Goal: Feedback & Contribution: Contribute content

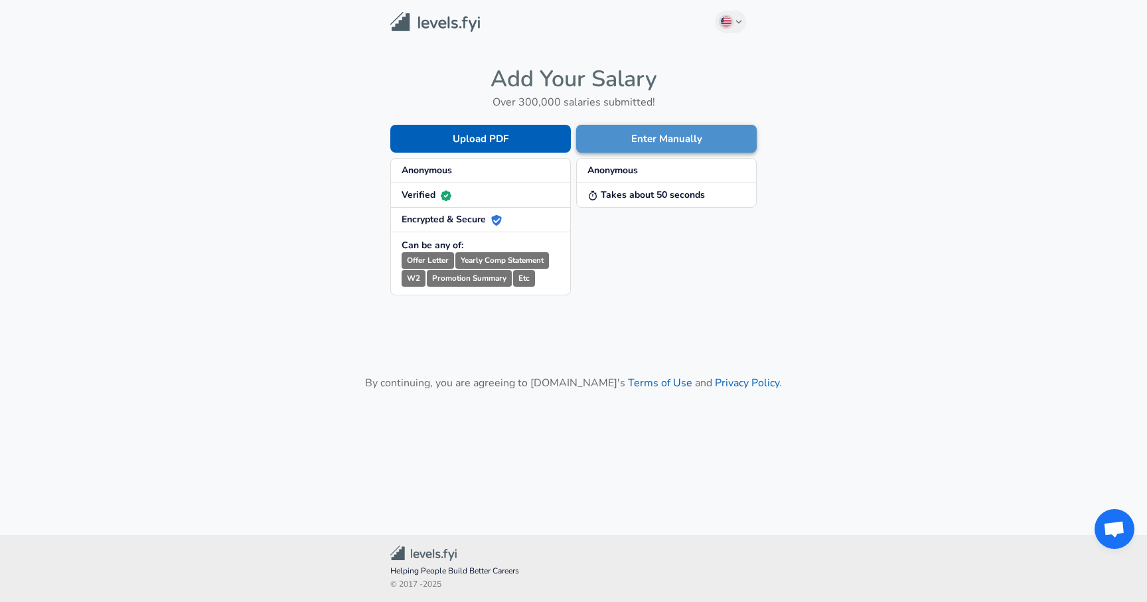
click at [660, 139] on button "Enter Manually" at bounding box center [666, 139] width 181 height 28
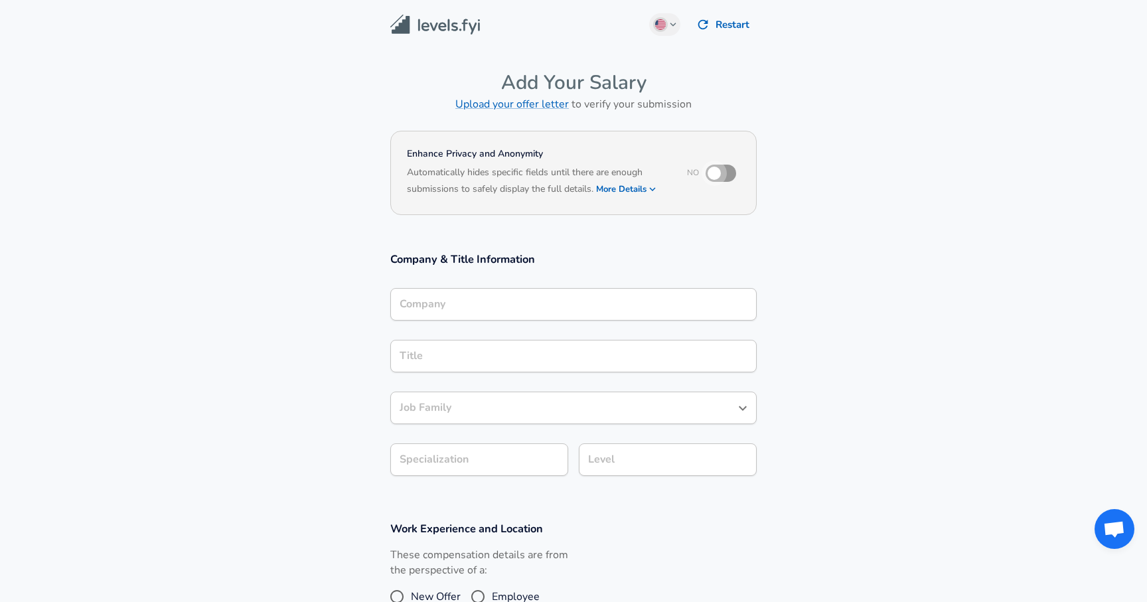
click at [731, 172] on input "checkbox" at bounding box center [714, 173] width 76 height 25
checkbox input "true"
click at [655, 190] on icon "button" at bounding box center [653, 189] width 12 height 12
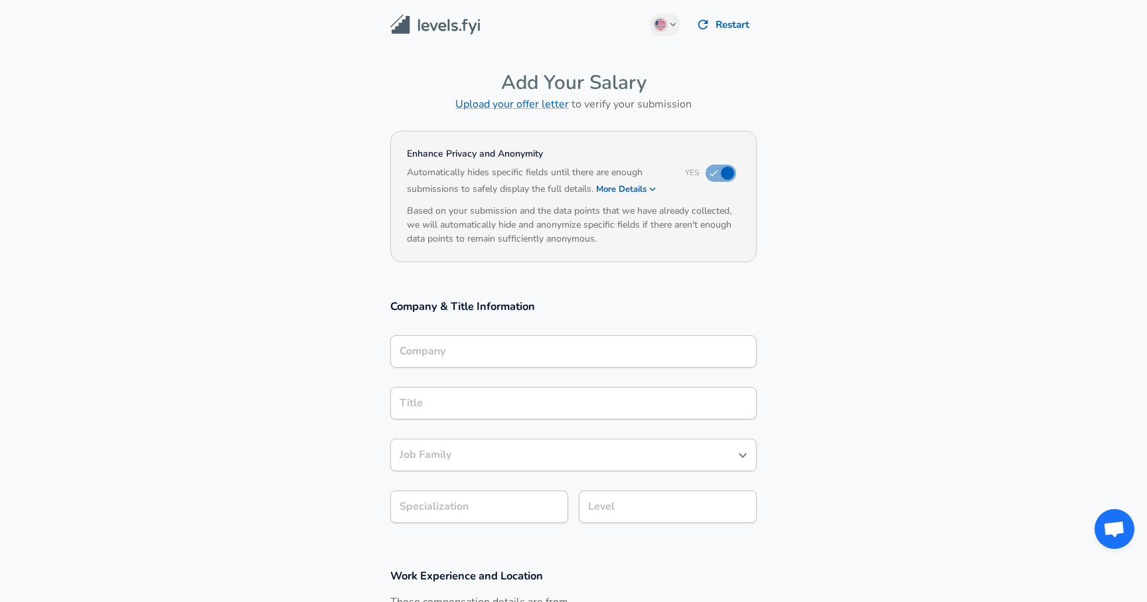
scroll to position [13, 0]
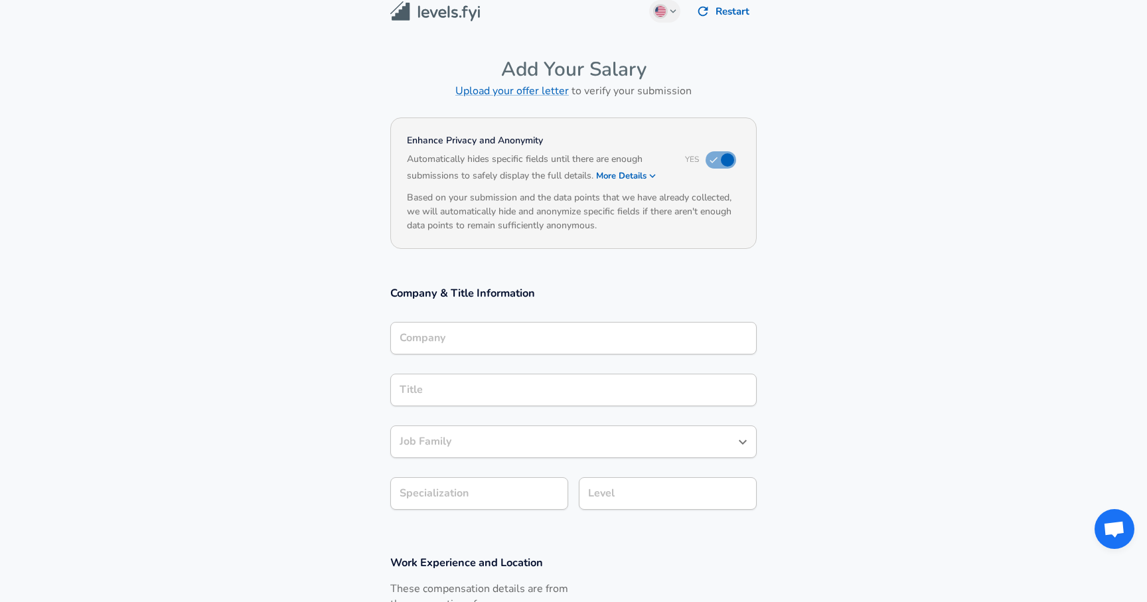
click at [411, 354] on div "Company" at bounding box center [573, 338] width 366 height 33
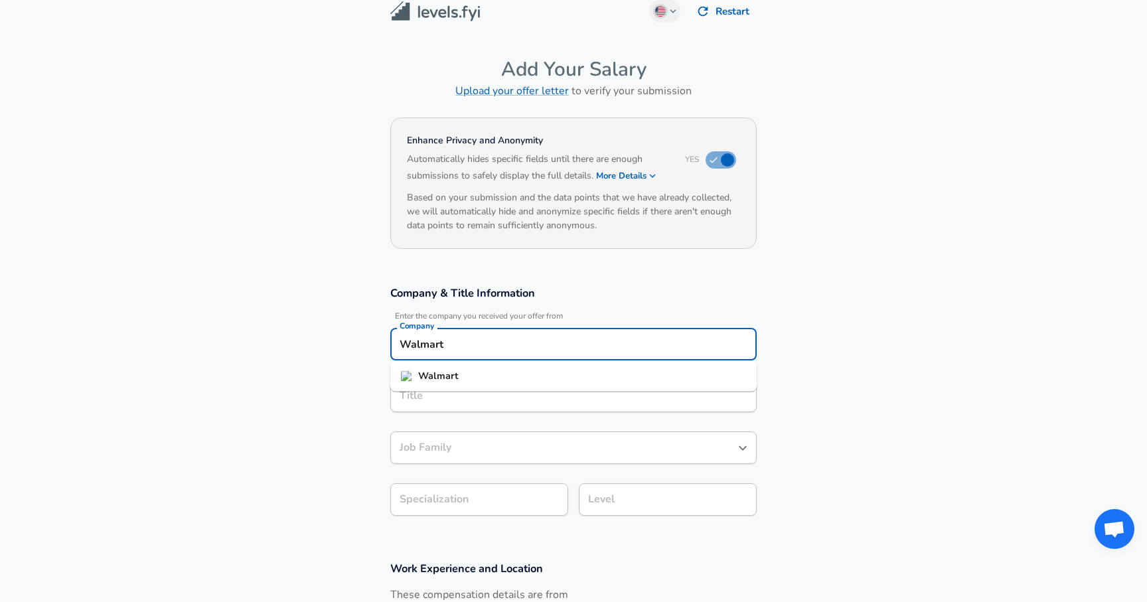
click at [421, 380] on strong "Walmart" at bounding box center [438, 375] width 40 height 13
type input "Walmart"
click at [422, 401] on input "Title" at bounding box center [573, 396] width 354 height 21
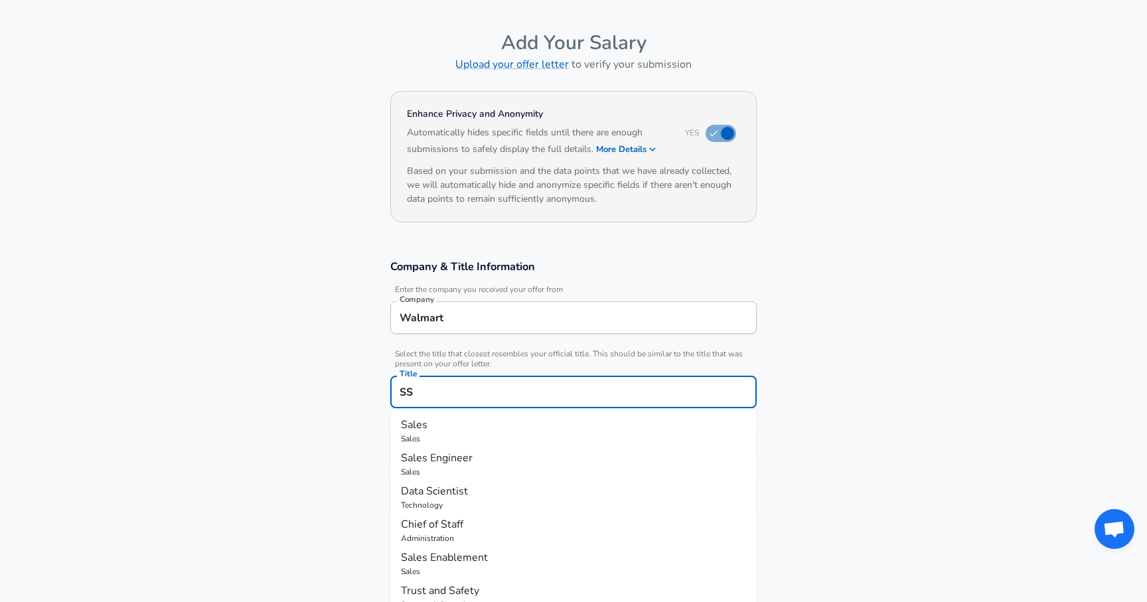
type input "S"
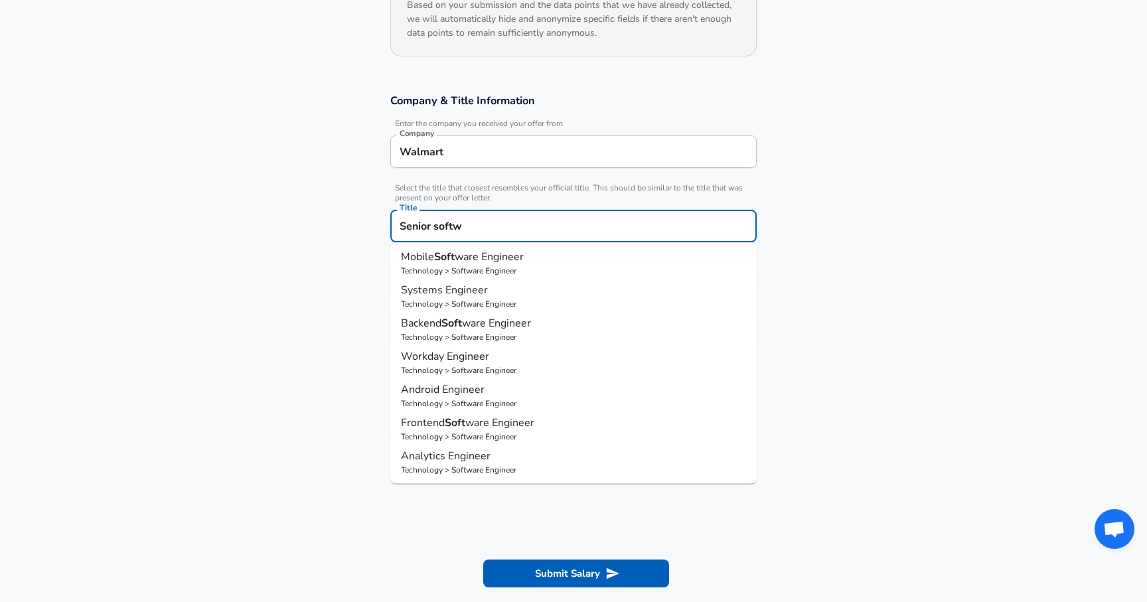
scroll to position [0, 0]
click at [470, 256] on strong "Engin" at bounding box center [463, 259] width 28 height 15
type input "Software Engineer"
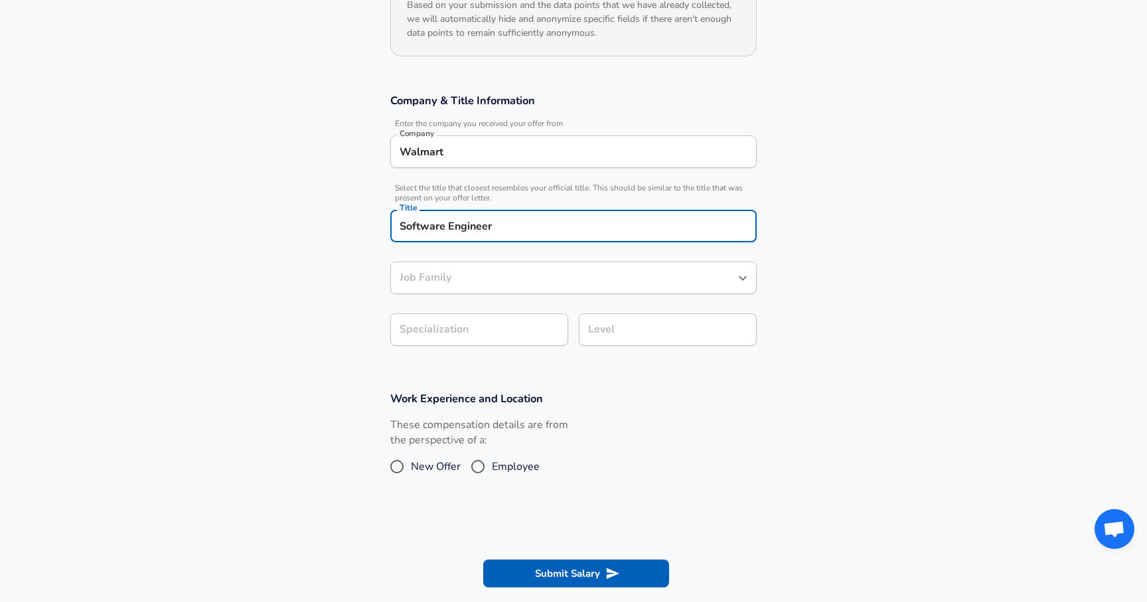
type input "Software Engineer"
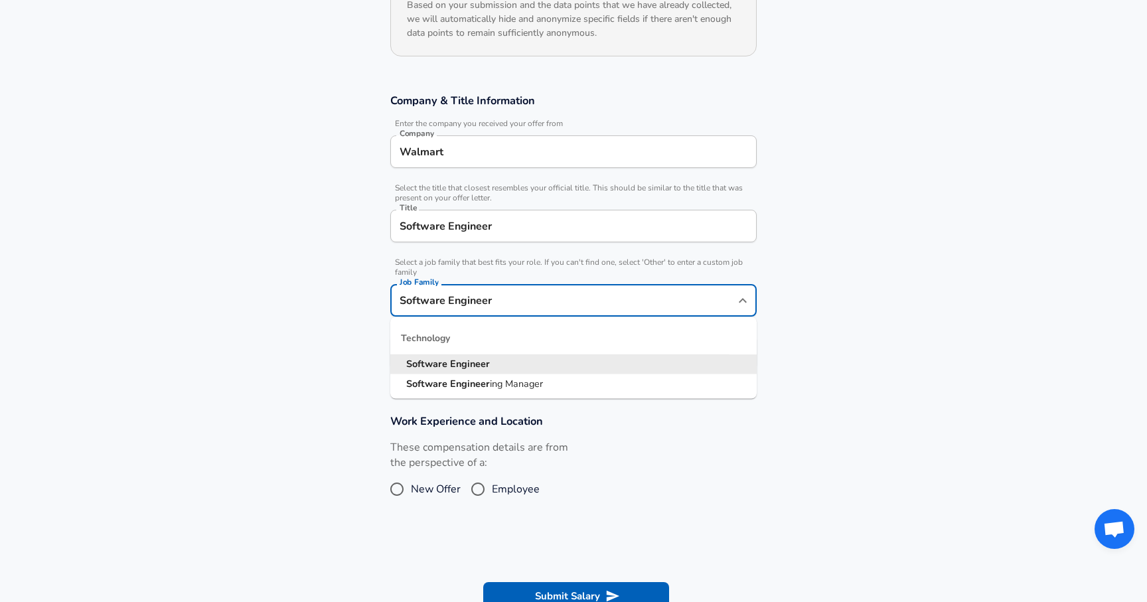
scroll to position [232, 0]
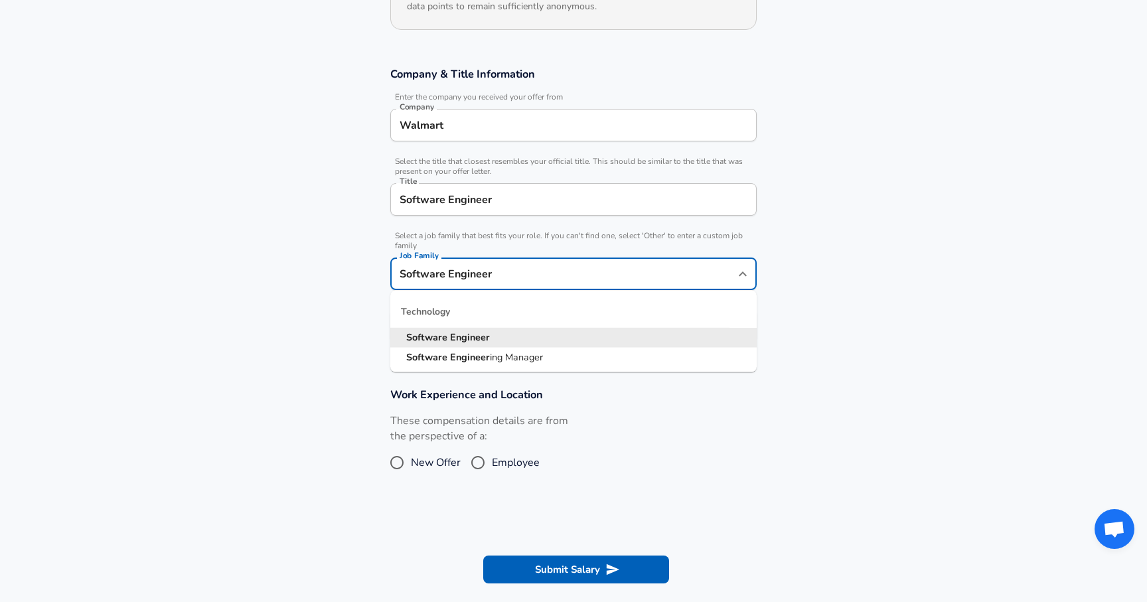
click at [402, 280] on input "Software Engineer" at bounding box center [563, 274] width 335 height 21
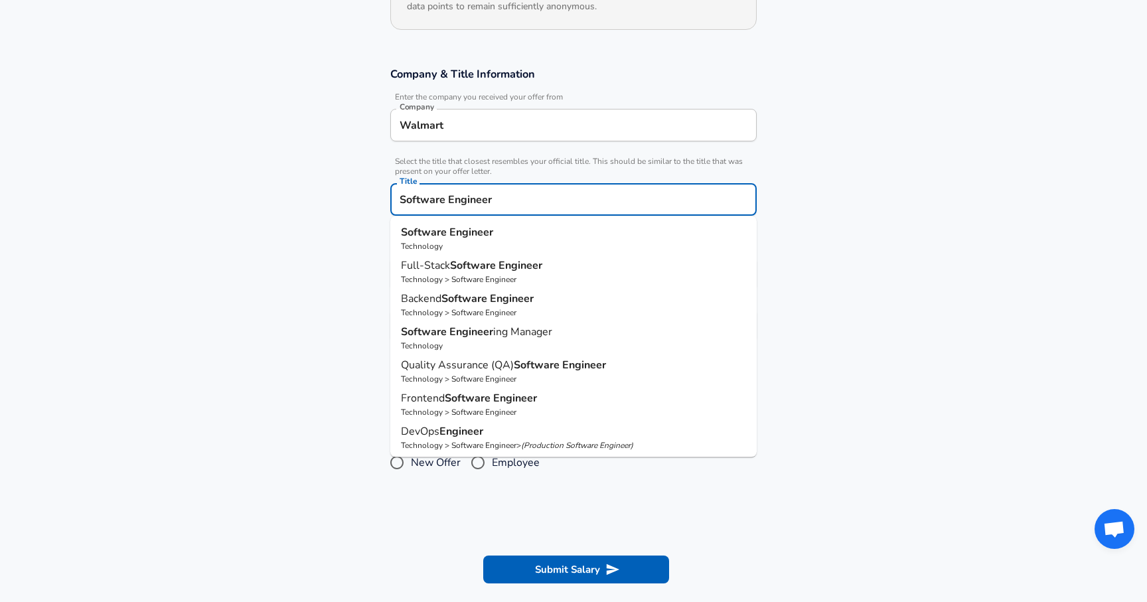
click at [400, 202] on input "Software Engineer" at bounding box center [573, 199] width 354 height 21
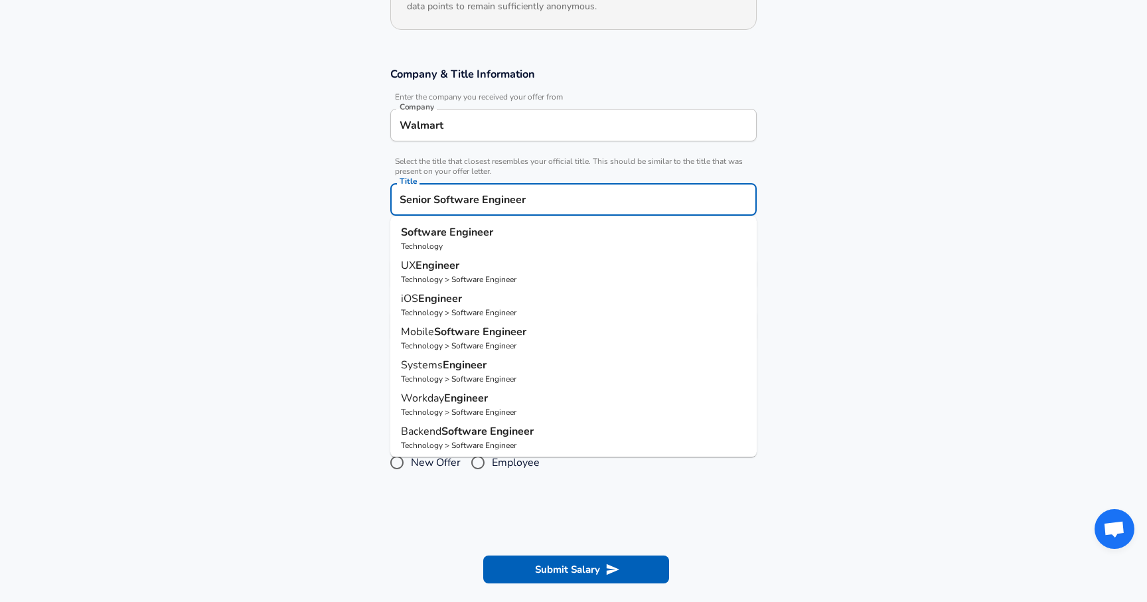
type input "Senior Software Engineer"
click at [322, 221] on section "Company & Title Information Enter the company you received your offer from Comp…" at bounding box center [573, 211] width 1147 height 321
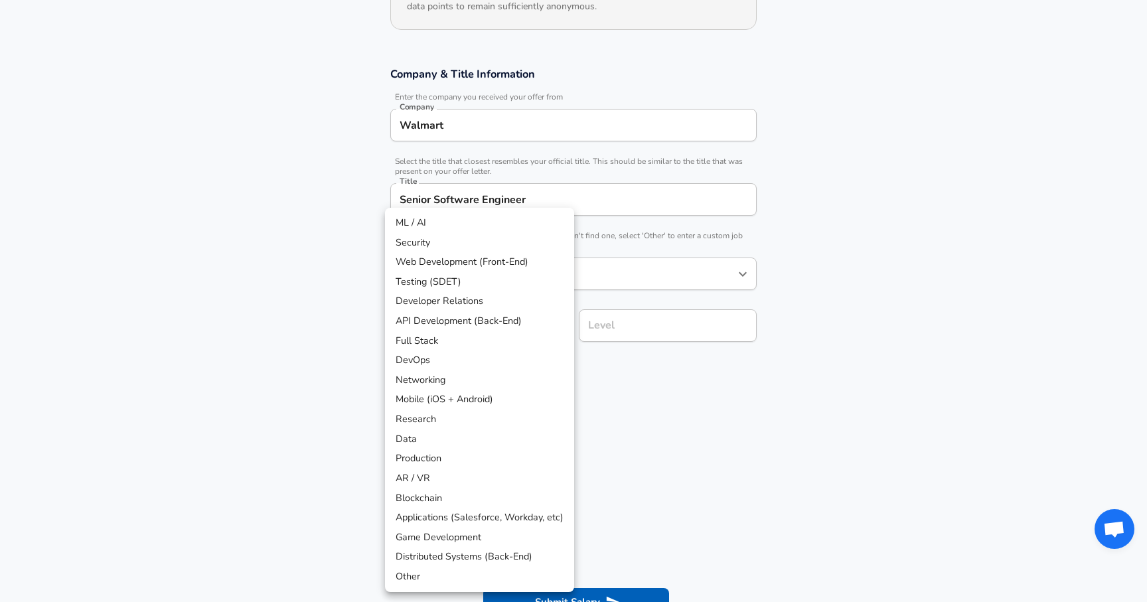
scroll to position [272, 0]
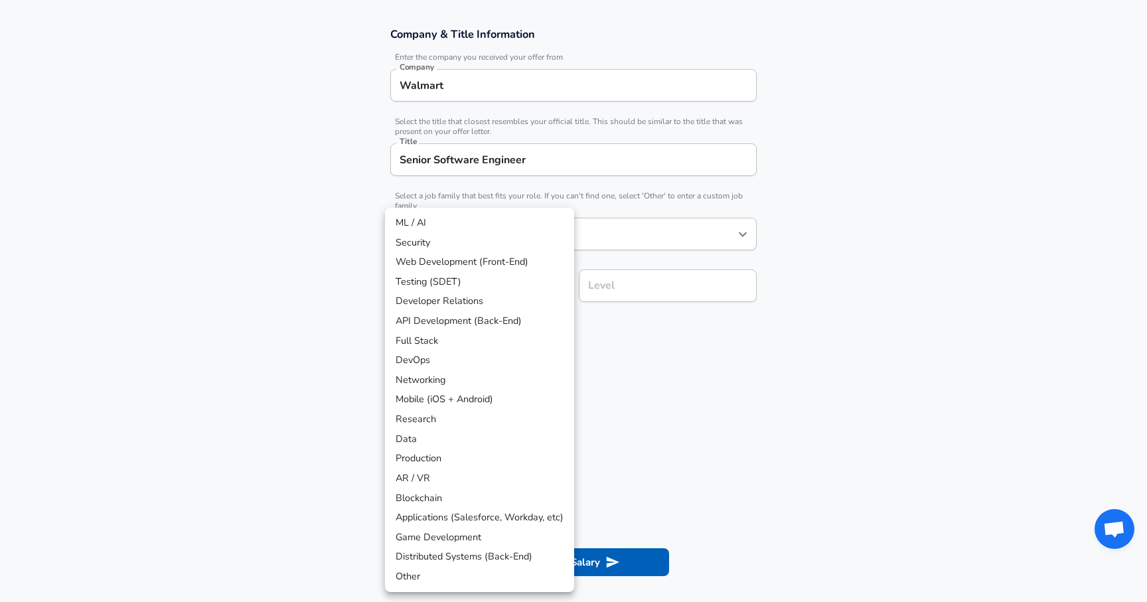
click at [500, 324] on body "English ([GEOGRAPHIC_DATA]) Change Restart Add Your Salary Upload your offer le…" at bounding box center [573, 29] width 1147 height 602
click at [406, 347] on li "Full Stack" at bounding box center [479, 341] width 189 height 20
type input "Full Stack"
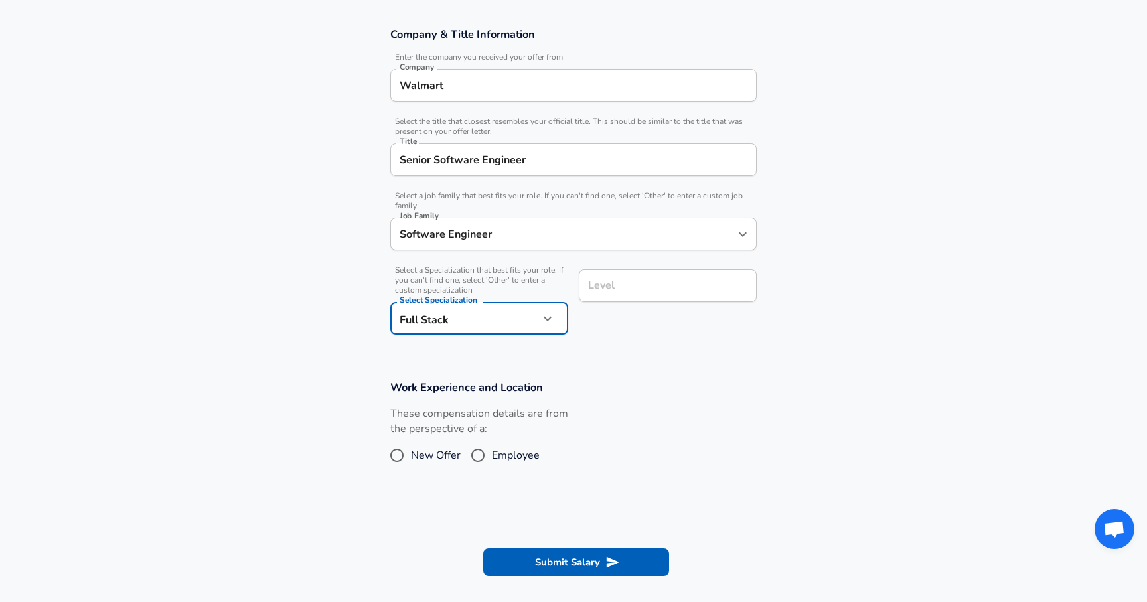
scroll to position [299, 0]
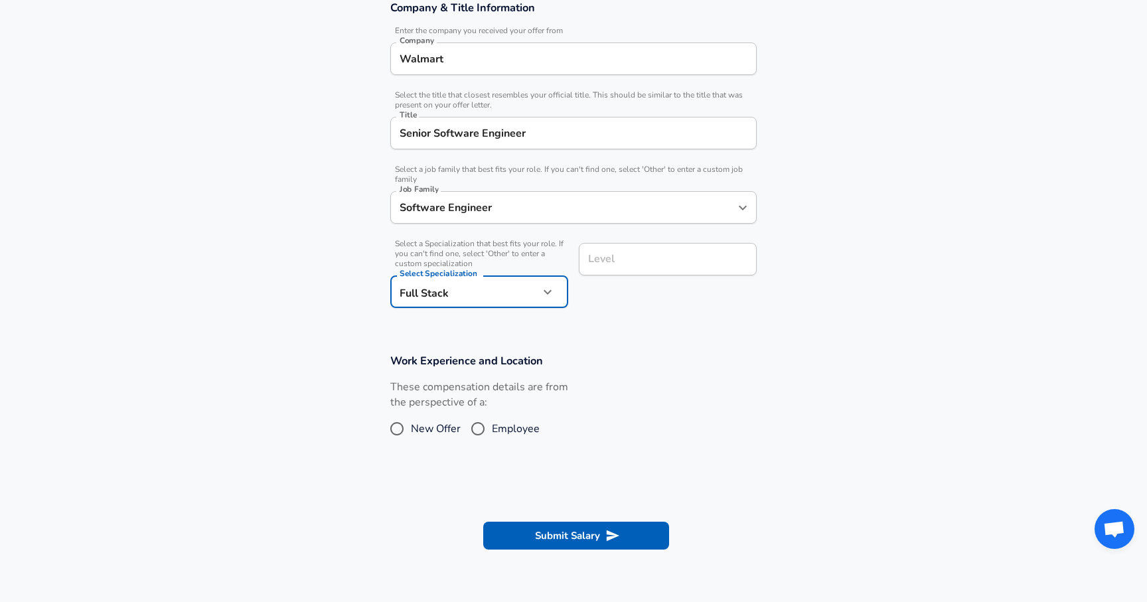
click at [637, 269] on input "Level" at bounding box center [668, 259] width 166 height 21
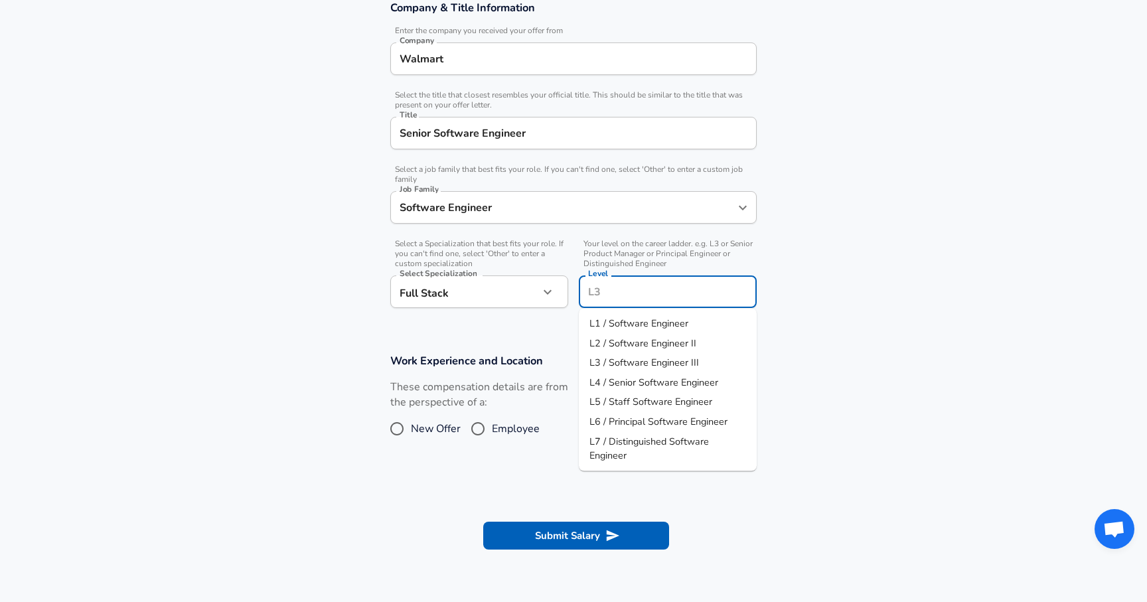
click at [630, 382] on span "L4 / Senior Software Engineer" at bounding box center [653, 381] width 129 height 13
type input "L4 / Senior Software Engineer"
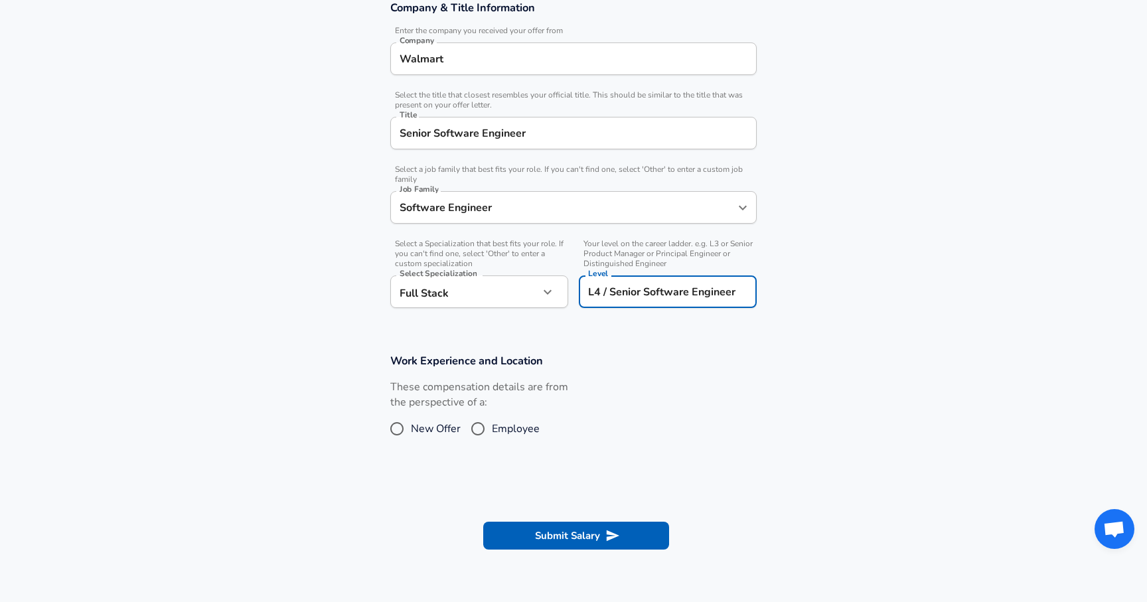
click at [475, 425] on input "Employee" at bounding box center [478, 428] width 28 height 21
radio input "true"
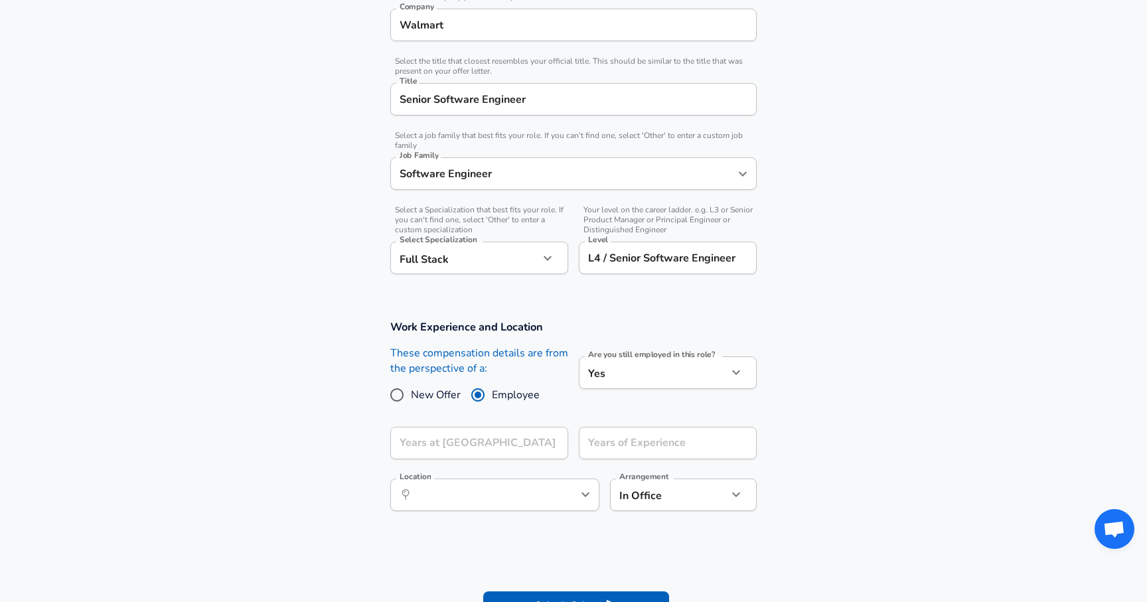
scroll to position [341, 0]
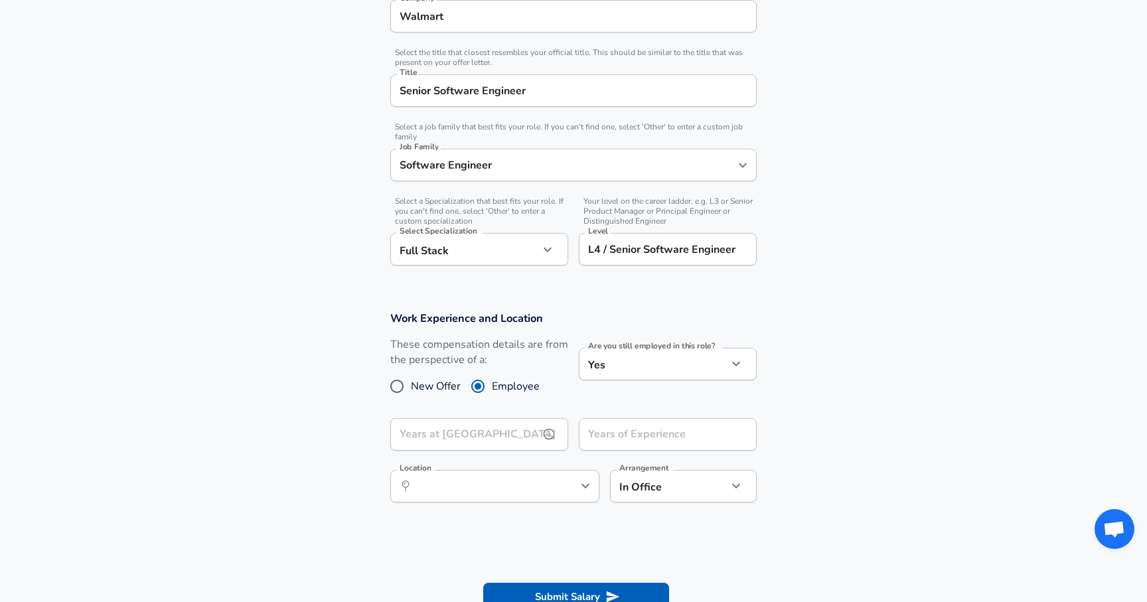
click at [496, 441] on input "Years at [GEOGRAPHIC_DATA]" at bounding box center [464, 434] width 149 height 33
type input "3"
type input "4"
type input "3"
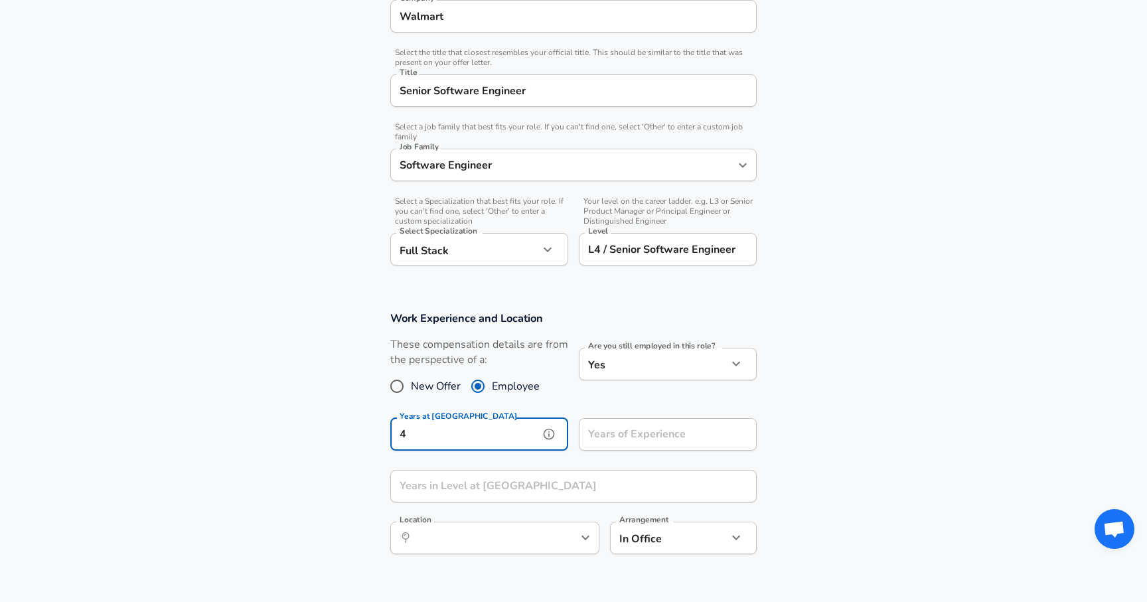
type input "4"
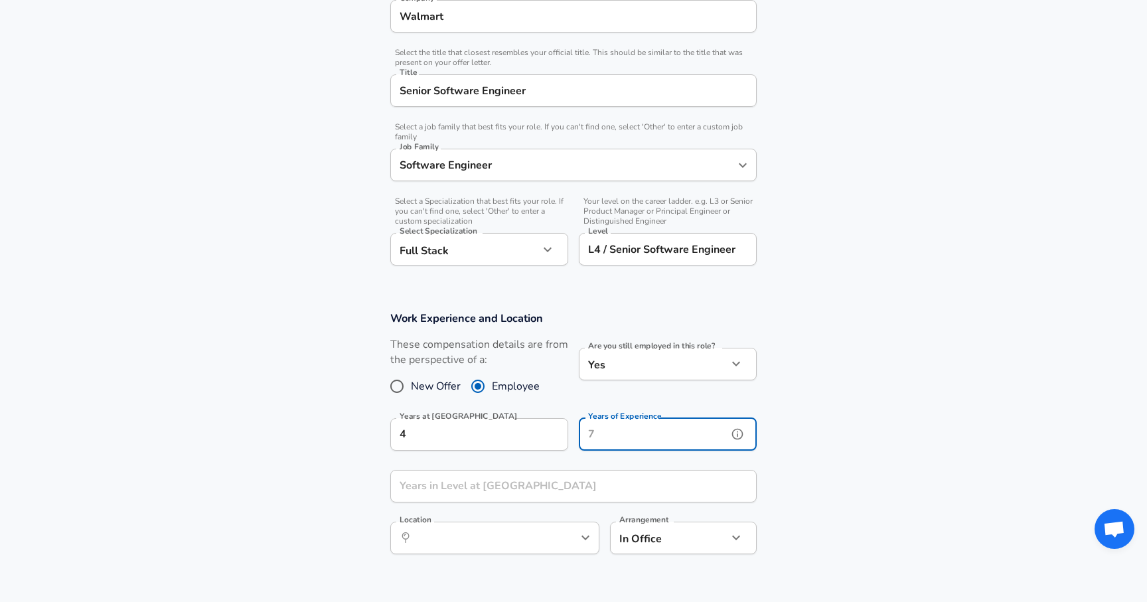
click at [643, 428] on input "Years of Experience" at bounding box center [653, 434] width 149 height 33
type input "8"
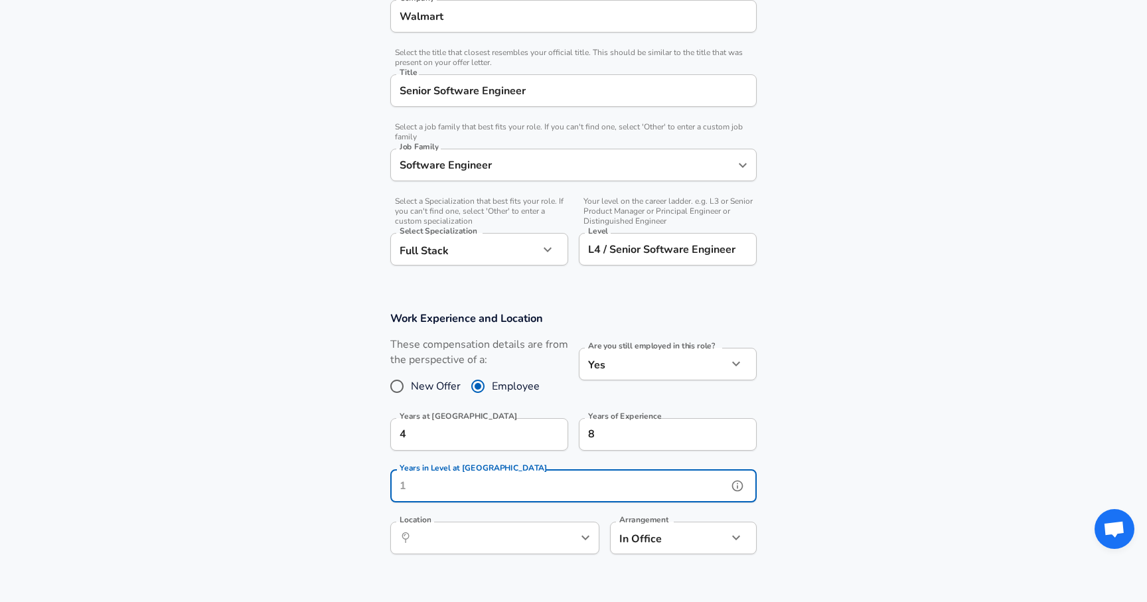
click at [468, 486] on input "Years in Level at [GEOGRAPHIC_DATA]" at bounding box center [558, 486] width 337 height 33
click at [445, 548] on div "​ Location" at bounding box center [494, 538] width 209 height 33
type input "1"
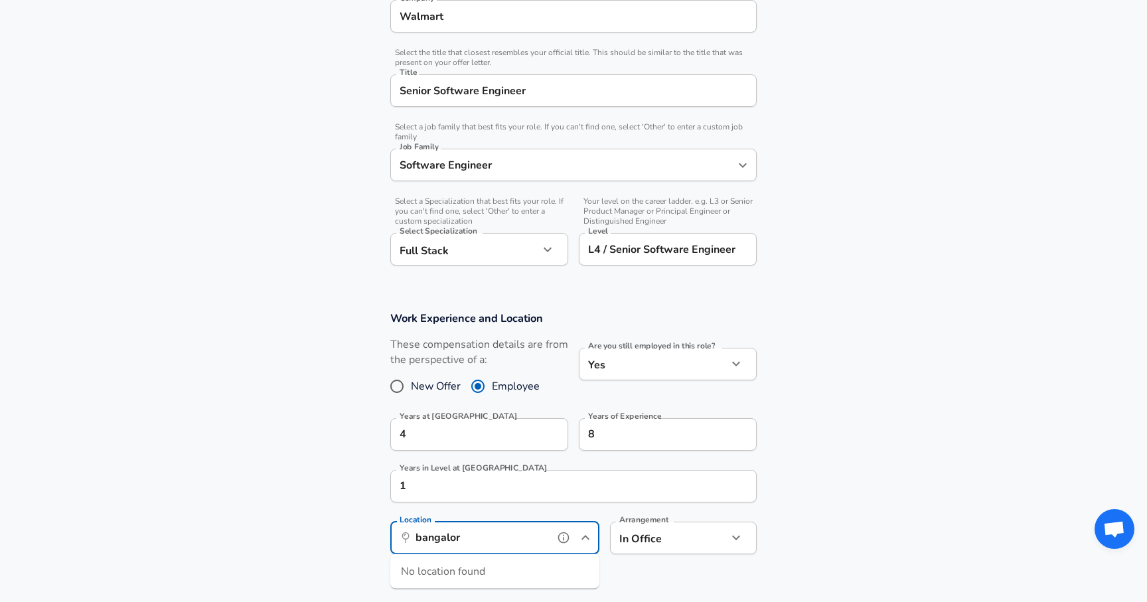
click at [469, 531] on input "bangalor" at bounding box center [480, 538] width 136 height 21
click at [479, 577] on li "Bengal uru, [GEOGRAPHIC_DATA], [GEOGRAPHIC_DATA]" at bounding box center [494, 570] width 209 height 20
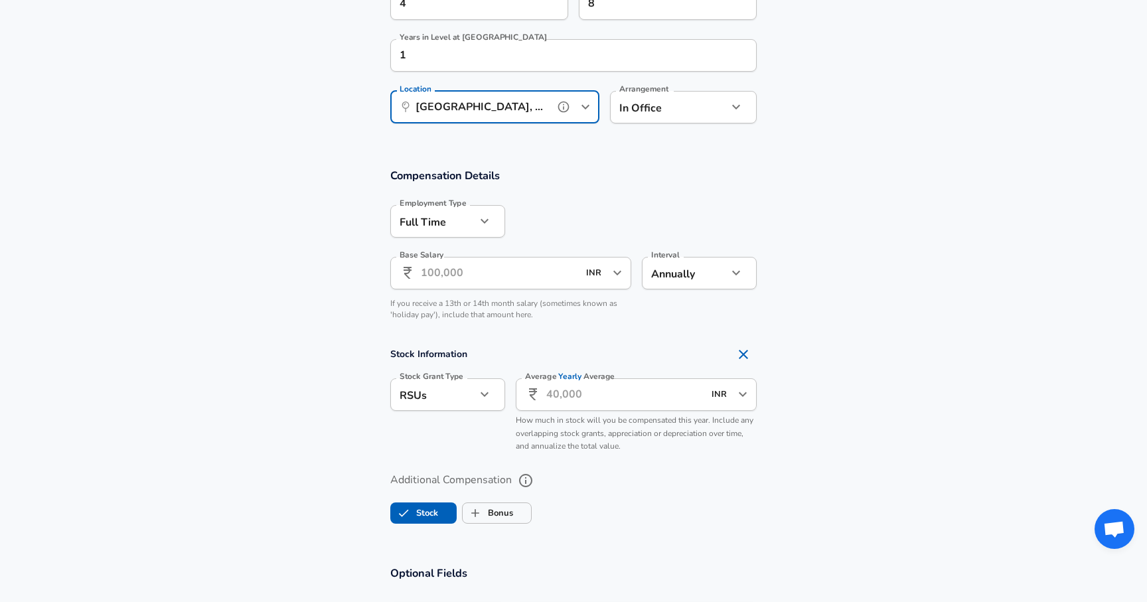
scroll to position [773, 0]
type input "[GEOGRAPHIC_DATA], [GEOGRAPHIC_DATA], [GEOGRAPHIC_DATA]"
click at [486, 272] on input "Base Salary" at bounding box center [499, 272] width 157 height 33
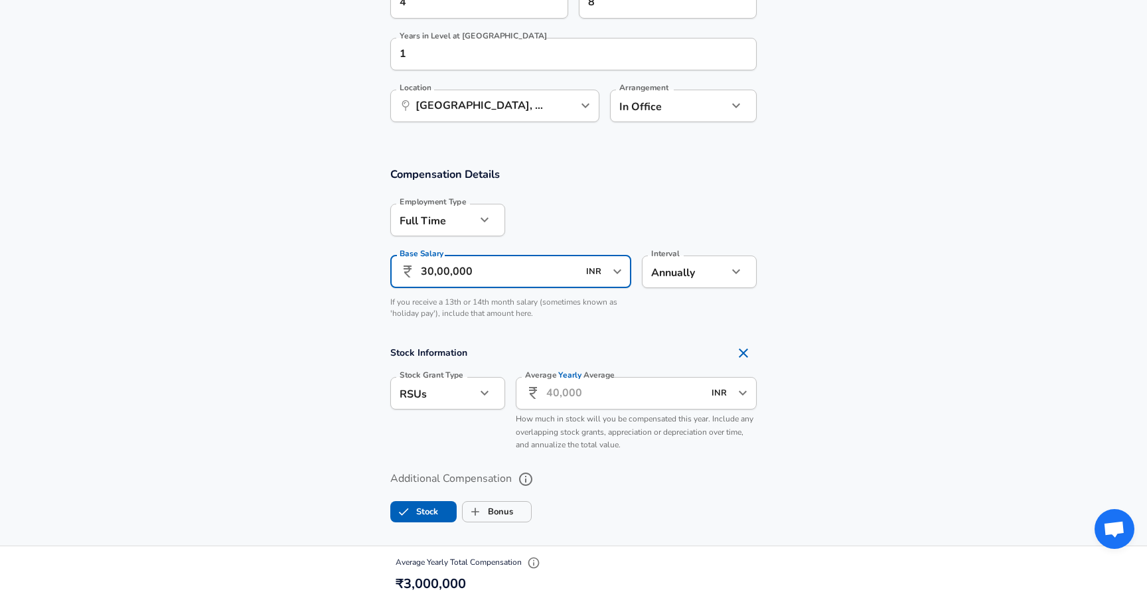
type input "30,00,000"
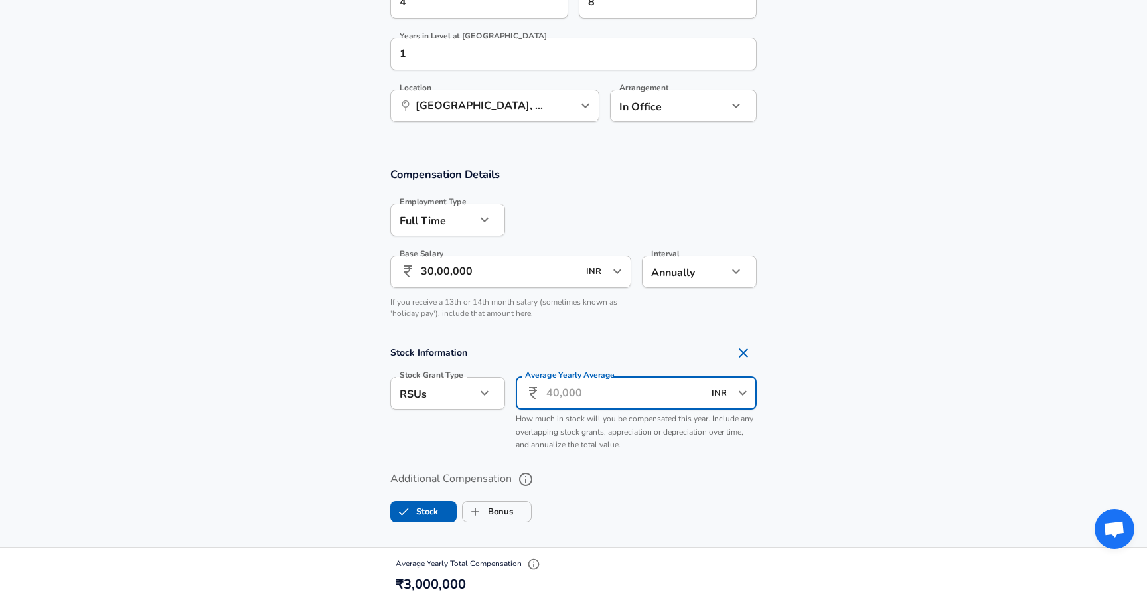
click at [560, 393] on input "Average Yearly Average" at bounding box center [624, 393] width 157 height 33
type input "7,50,000"
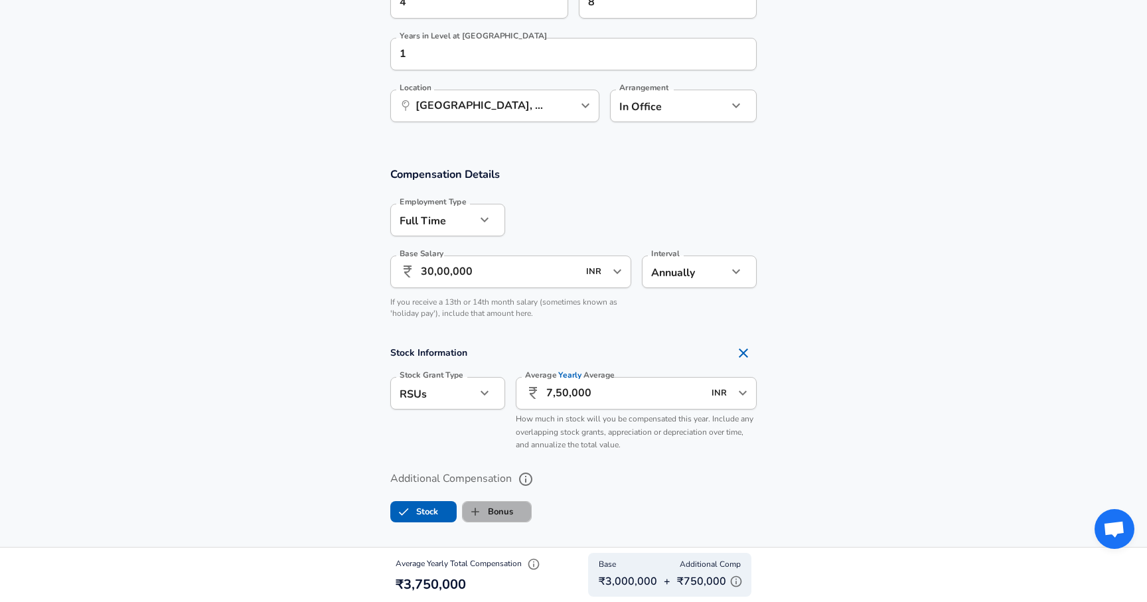
click at [495, 508] on label "Bonus" at bounding box center [488, 511] width 50 height 25
checkbox input "true"
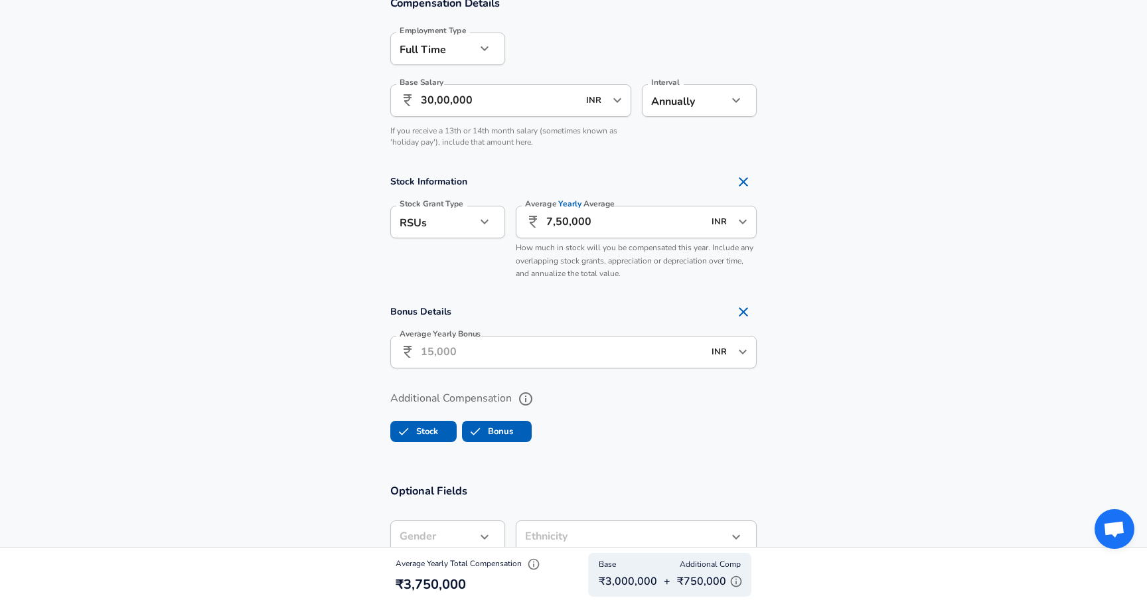
scroll to position [954, 0]
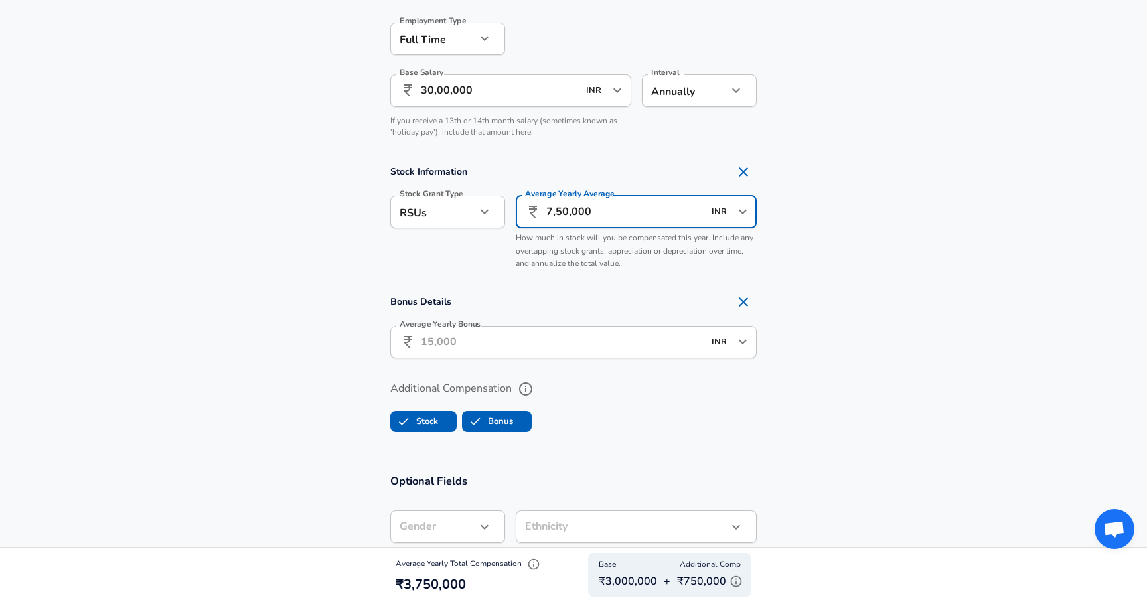
click at [573, 211] on input "7,50,000" at bounding box center [624, 212] width 157 height 33
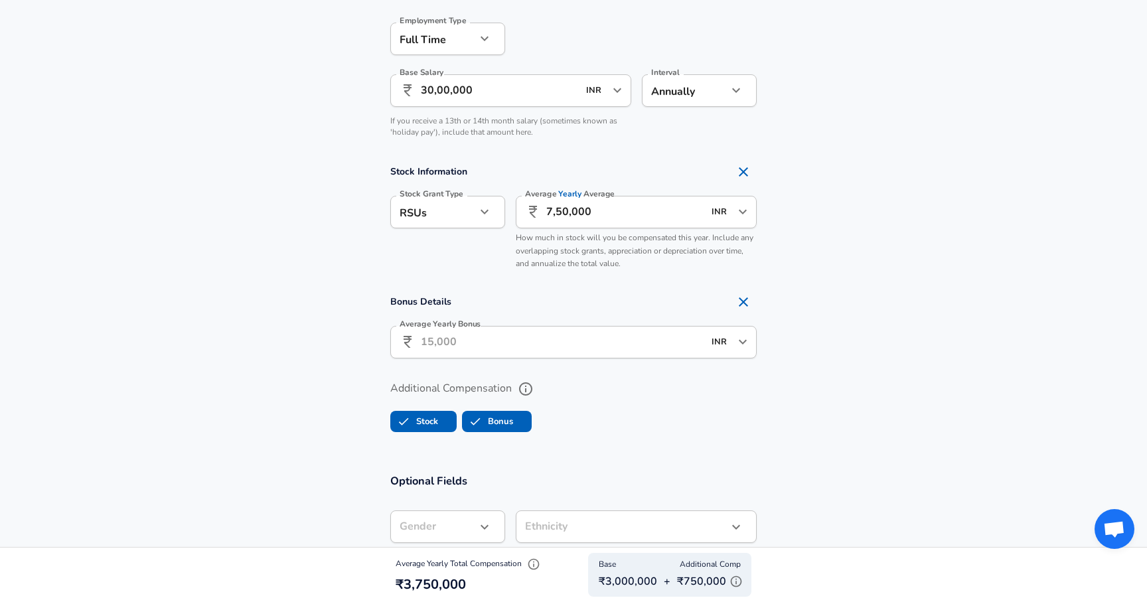
click at [460, 342] on input "Average Yearly Bonus" at bounding box center [562, 342] width 283 height 33
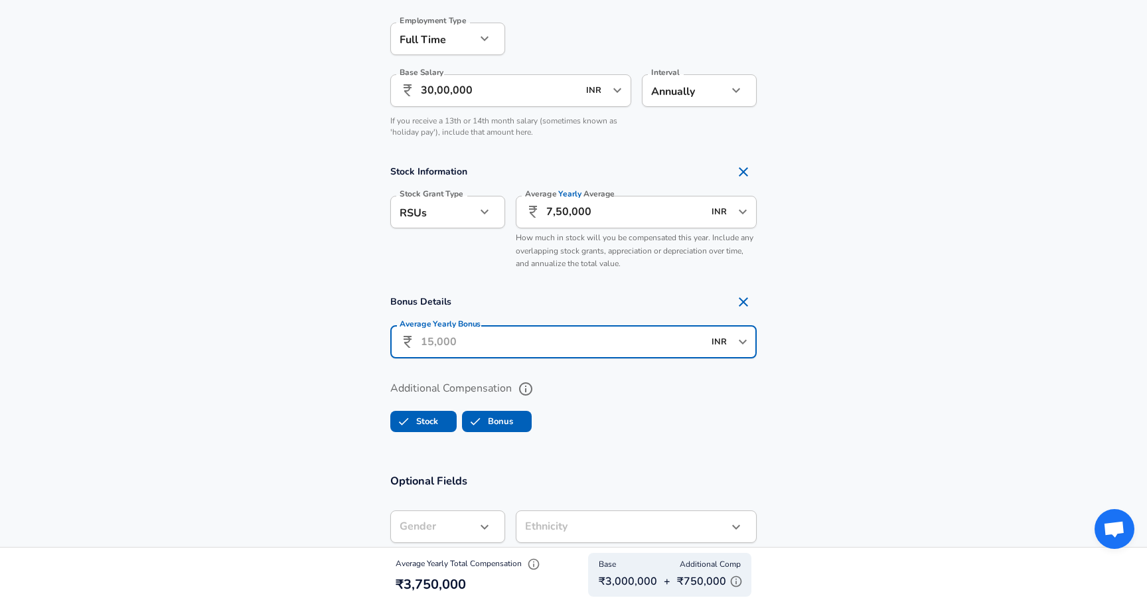
paste input "7,50,000"
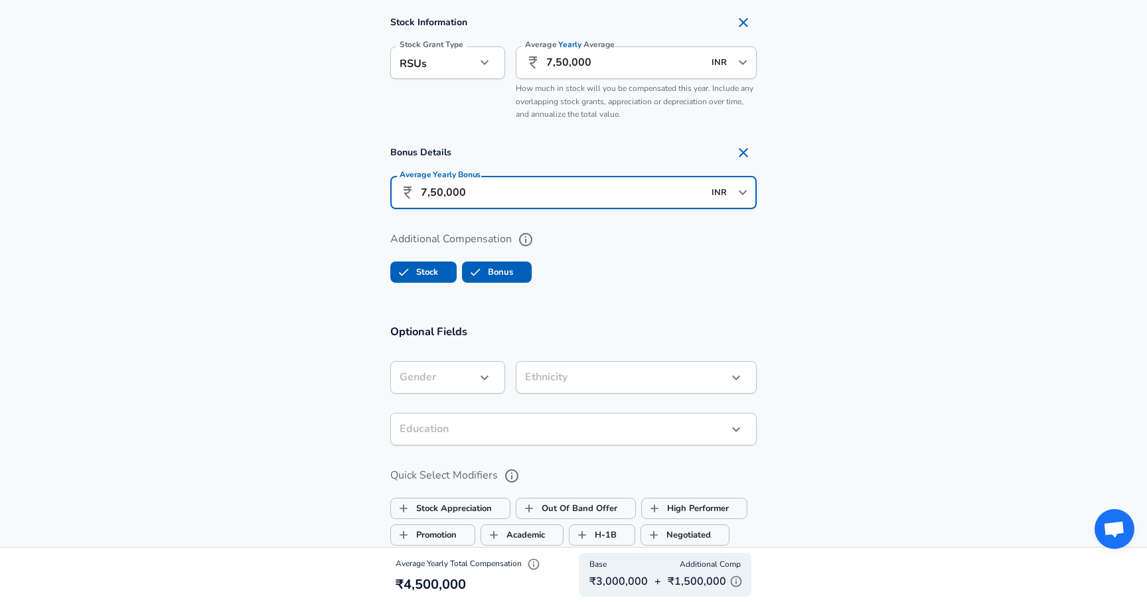
scroll to position [1112, 0]
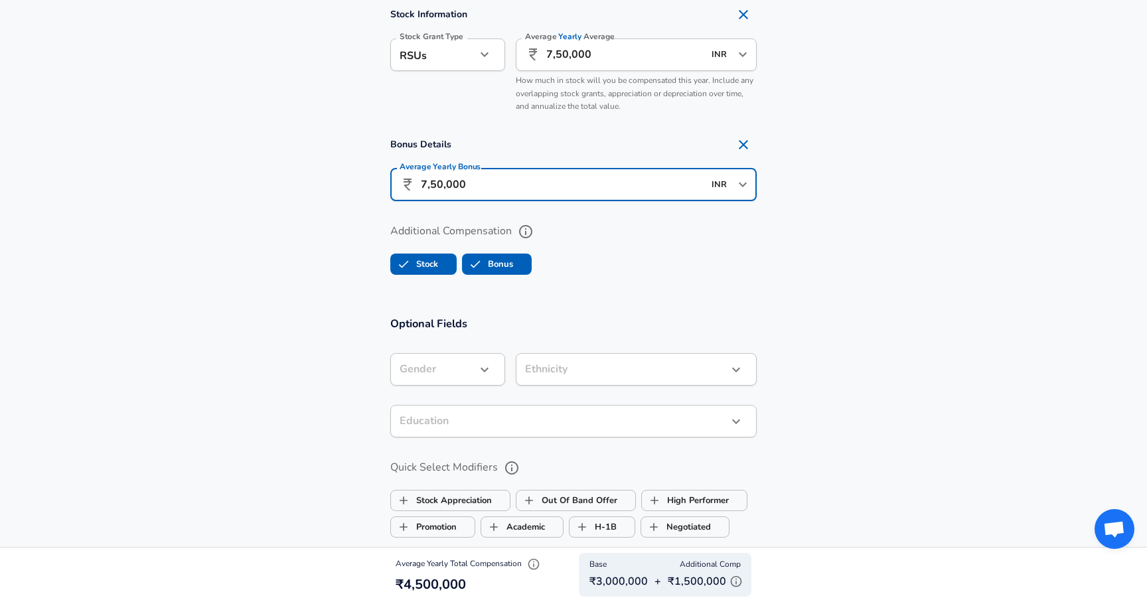
type input "7,50,000"
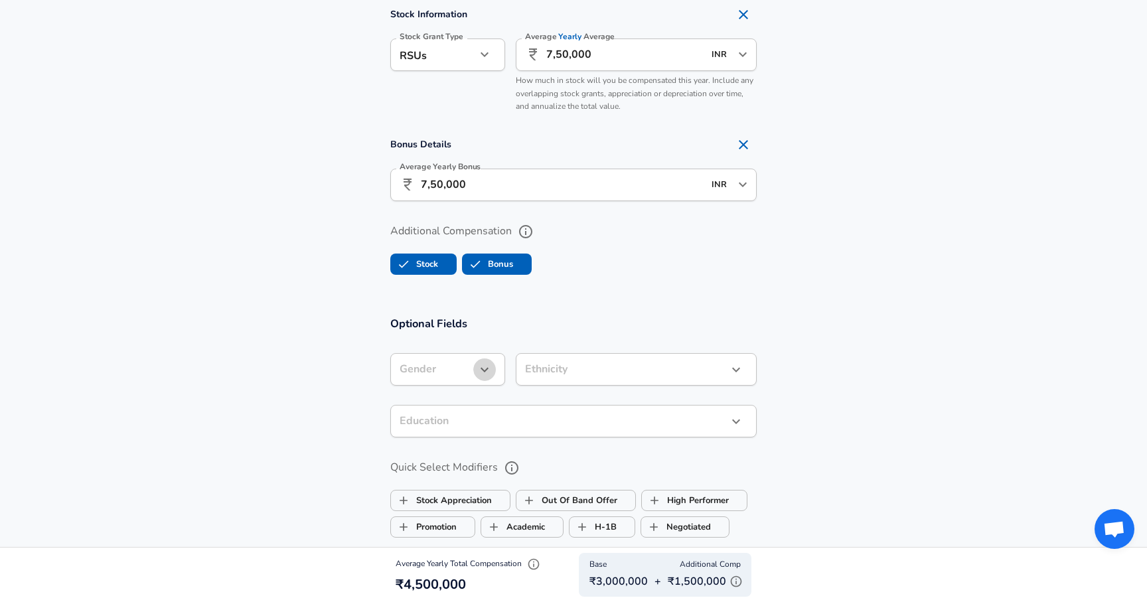
click at [485, 365] on icon "button" at bounding box center [485, 370] width 16 height 16
click at [444, 425] on li "[DEMOGRAPHIC_DATA]" at bounding box center [454, 421] width 128 height 20
type input "[DEMOGRAPHIC_DATA]"
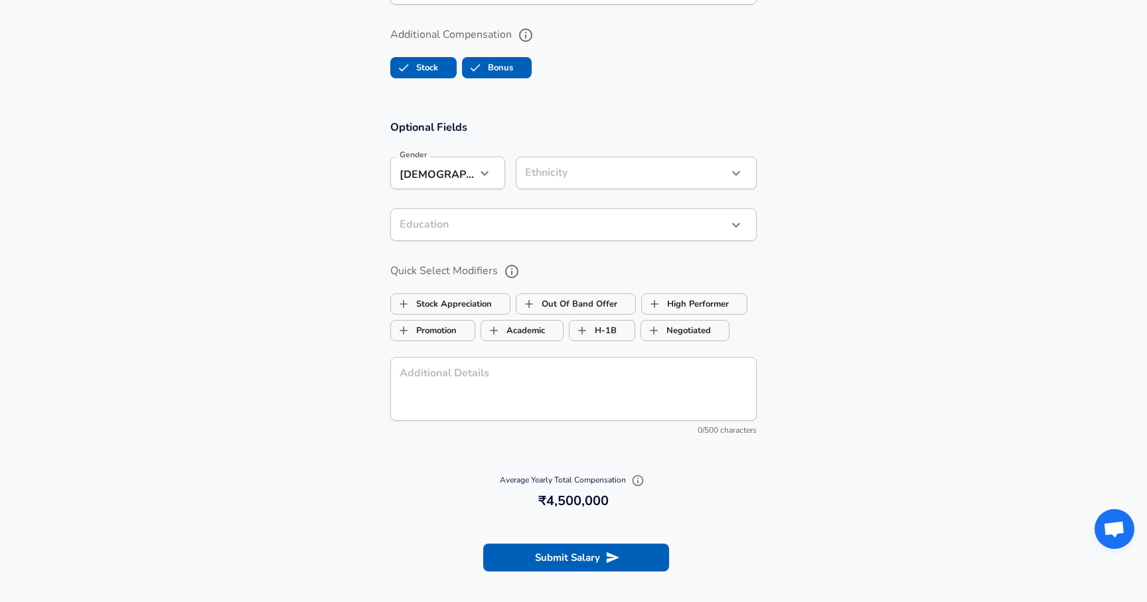
scroll to position [1309, 0]
click at [542, 557] on button "Submit Salary" at bounding box center [576, 557] width 186 height 28
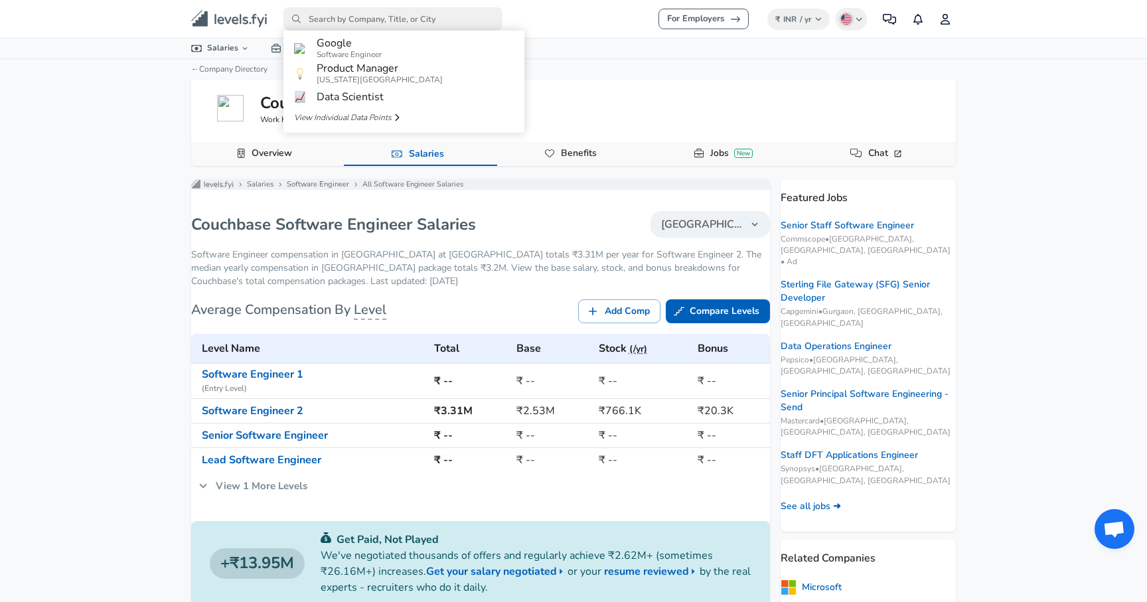
click at [321, 25] on input "primary" at bounding box center [392, 18] width 219 height 23
type input "p"
type input "oracle"
click at [319, 57] on link "Oracle" at bounding box center [403, 46] width 241 height 21
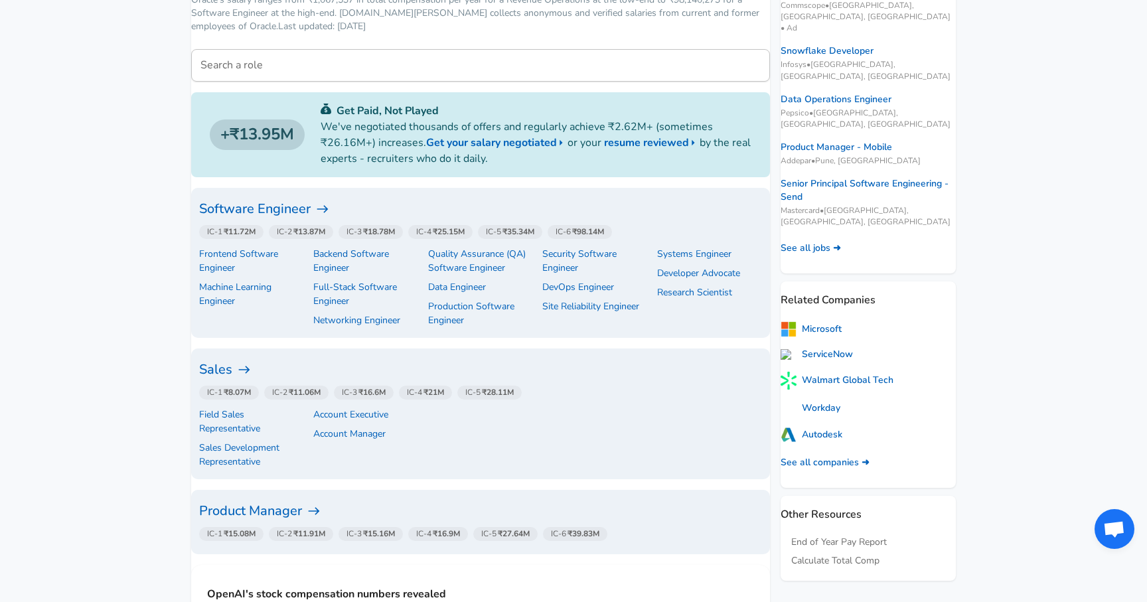
scroll to position [237, 0]
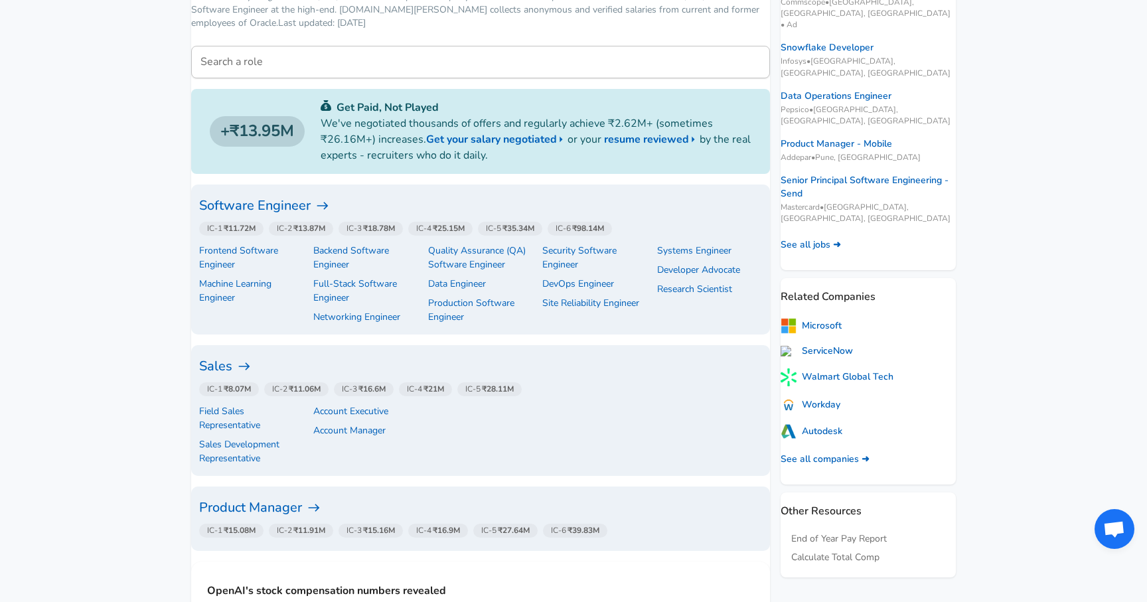
click at [319, 207] on h6 "Software Engineer" at bounding box center [480, 205] width 563 height 21
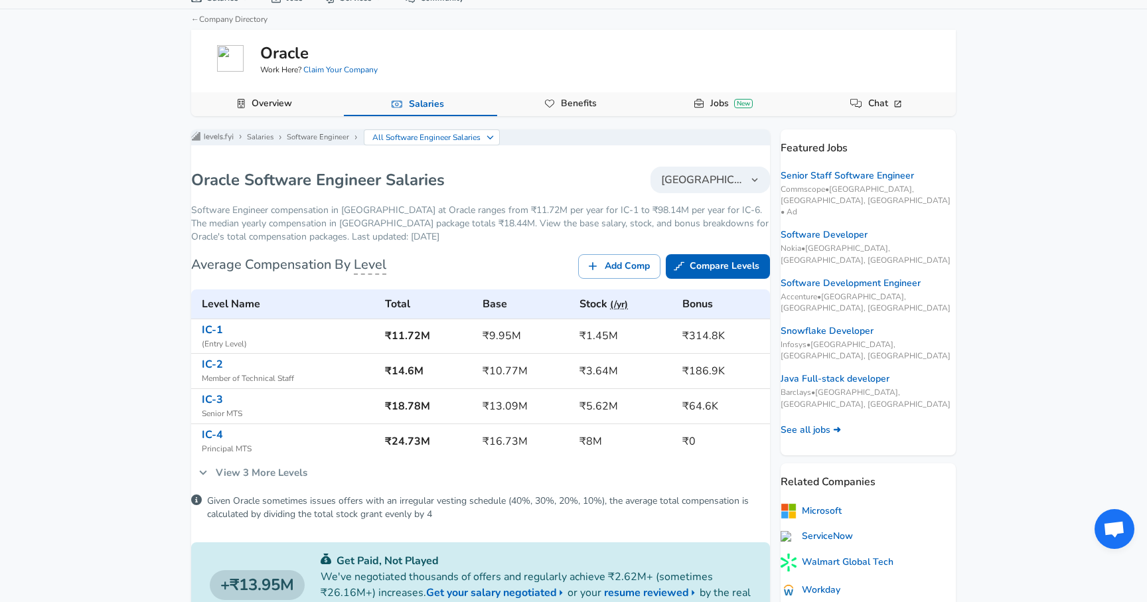
scroll to position [79, 0]
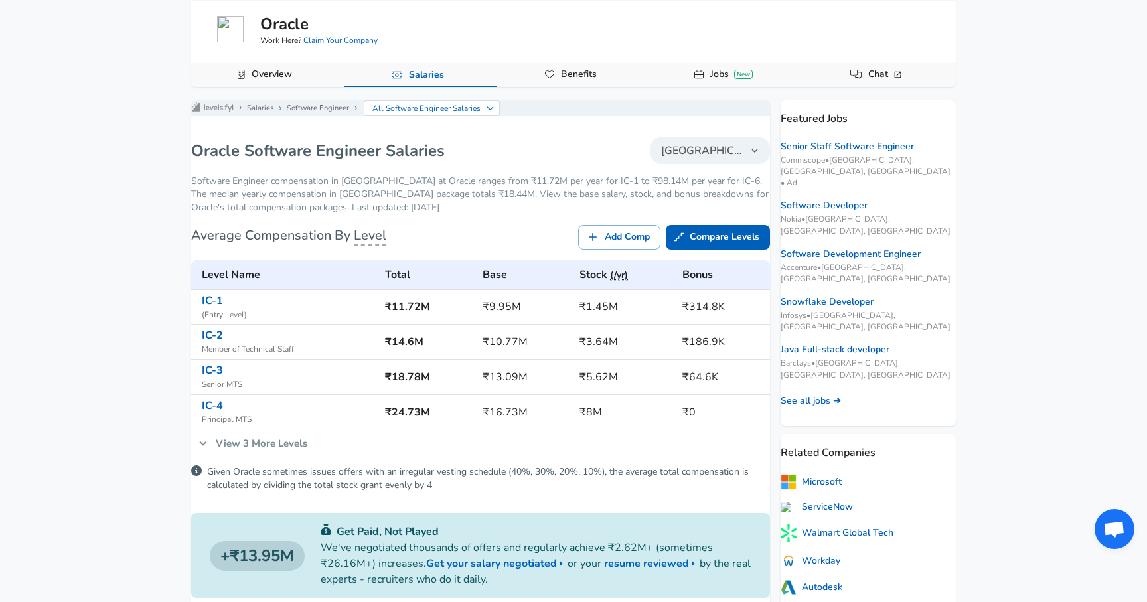
click at [258, 451] on link "View 3 More Levels" at bounding box center [252, 443] width 123 height 28
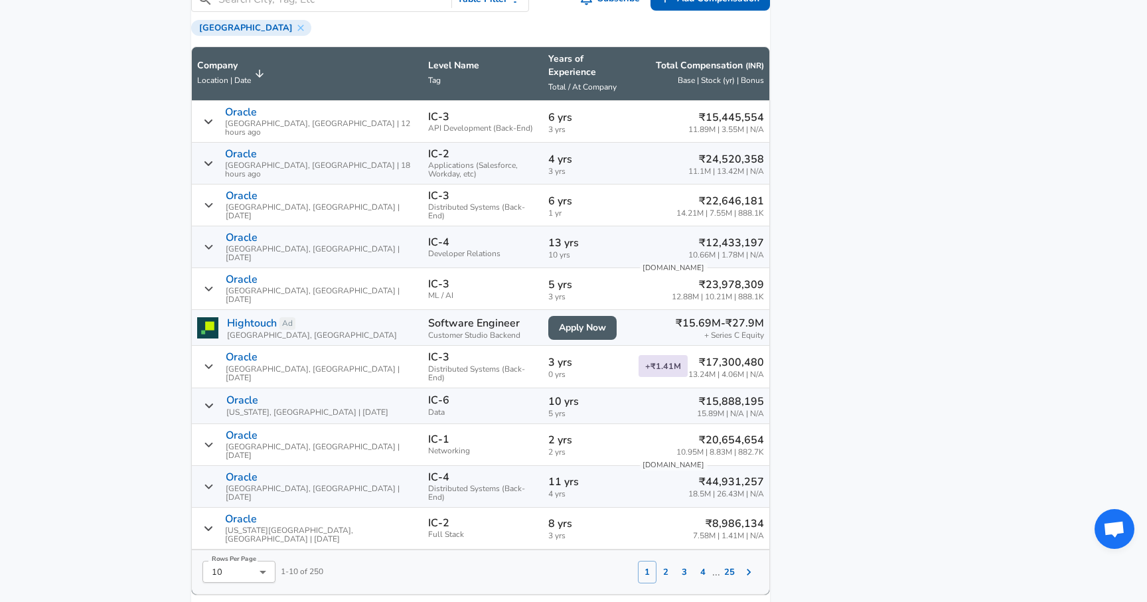
scroll to position [1018, 0]
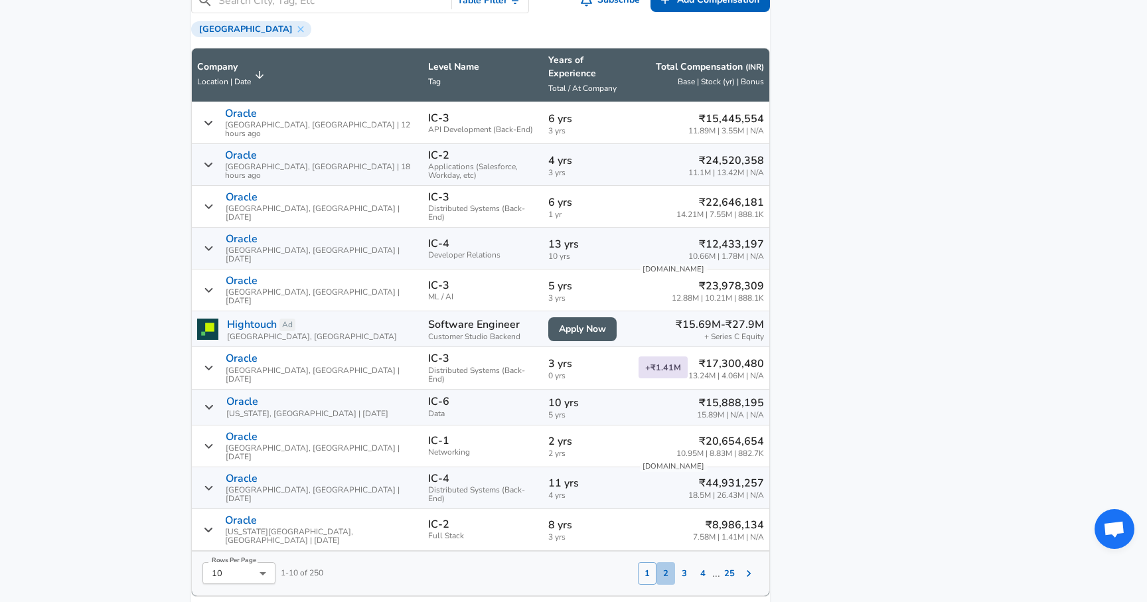
click at [656, 562] on button "2" at bounding box center [665, 573] width 19 height 23
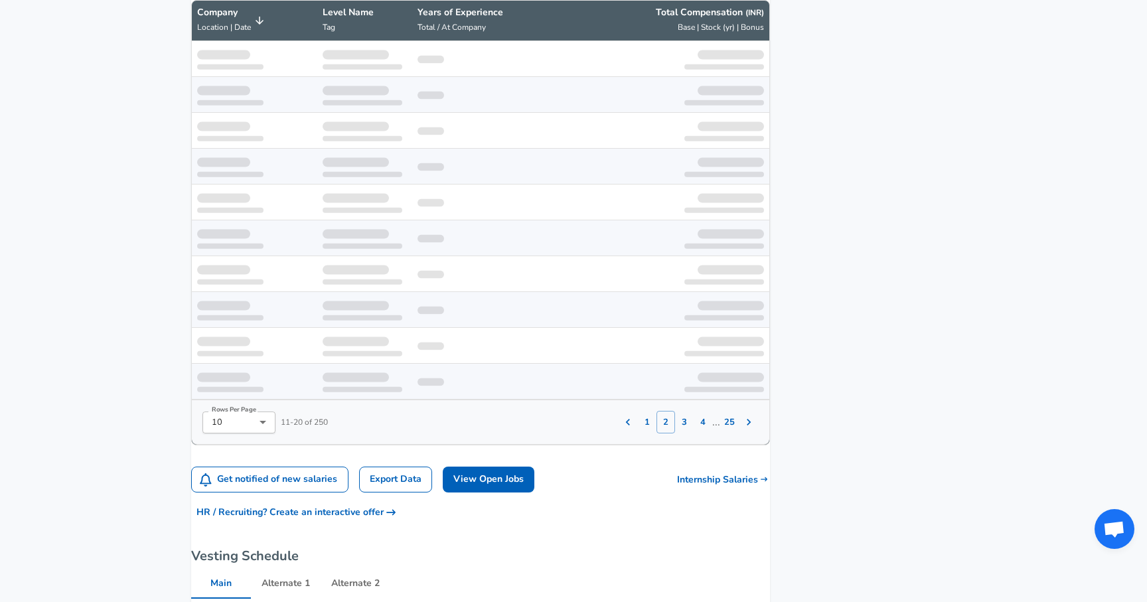
scroll to position [1066, 0]
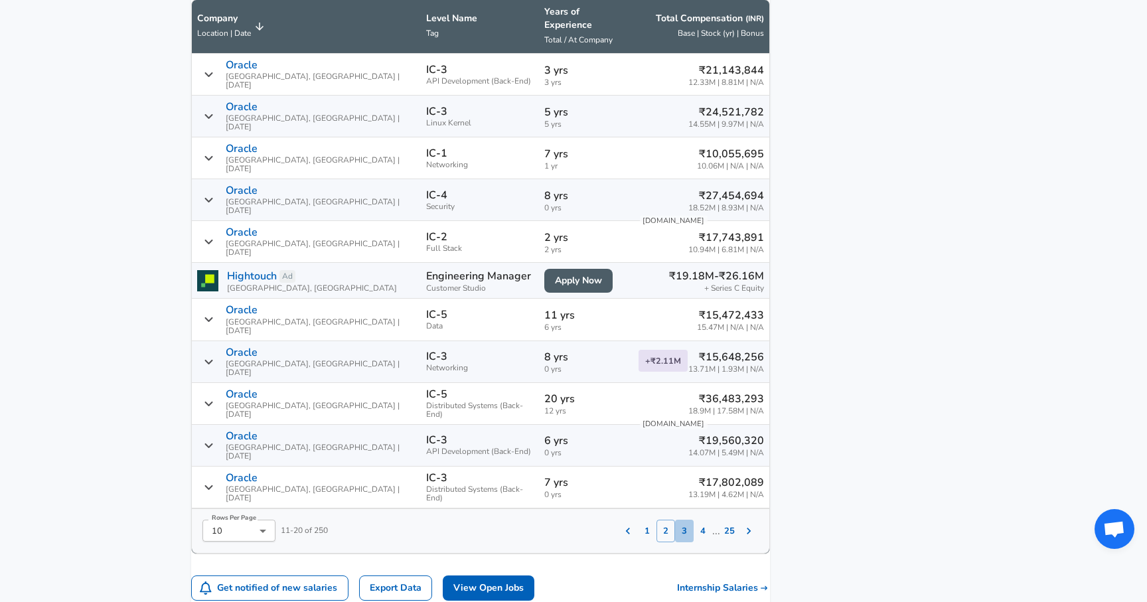
click at [675, 520] on button "3" at bounding box center [684, 531] width 19 height 23
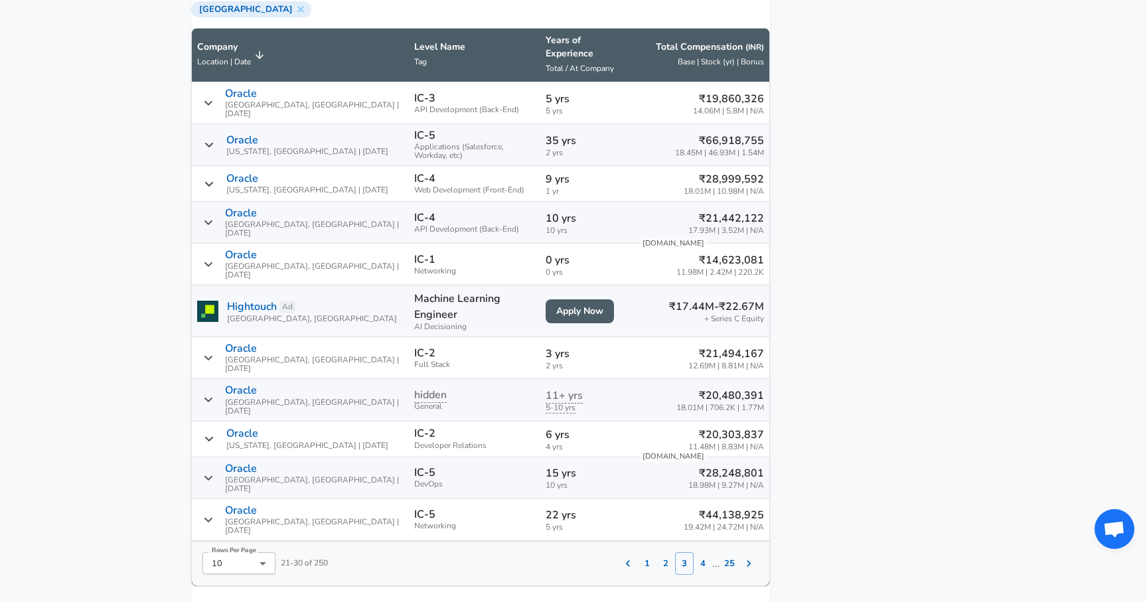
scroll to position [1039, 0]
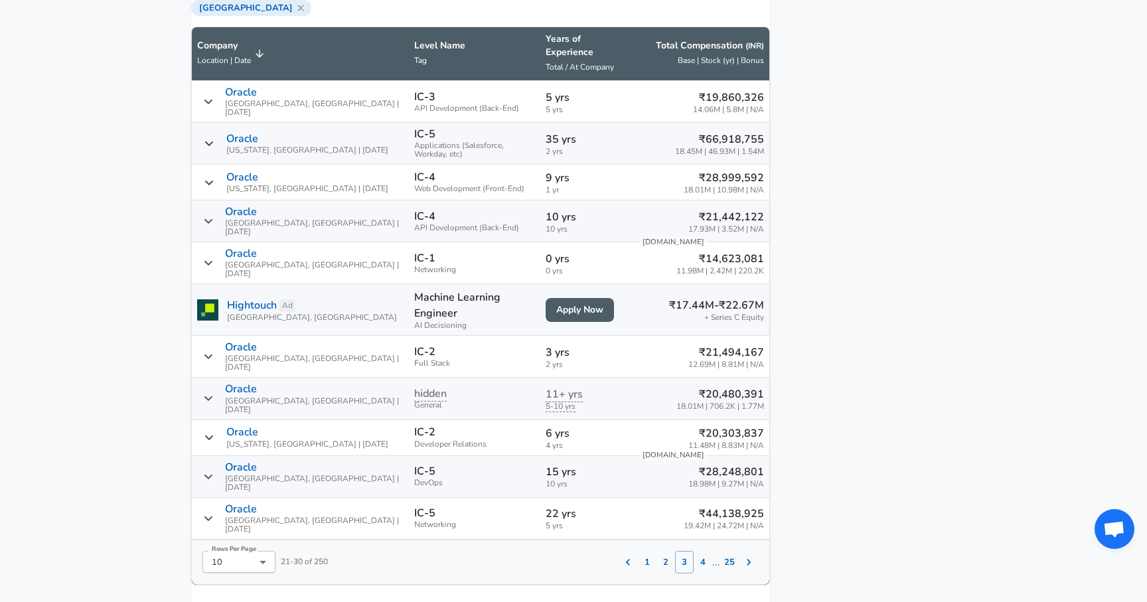
click at [295, 13] on icon at bounding box center [300, 8] width 11 height 11
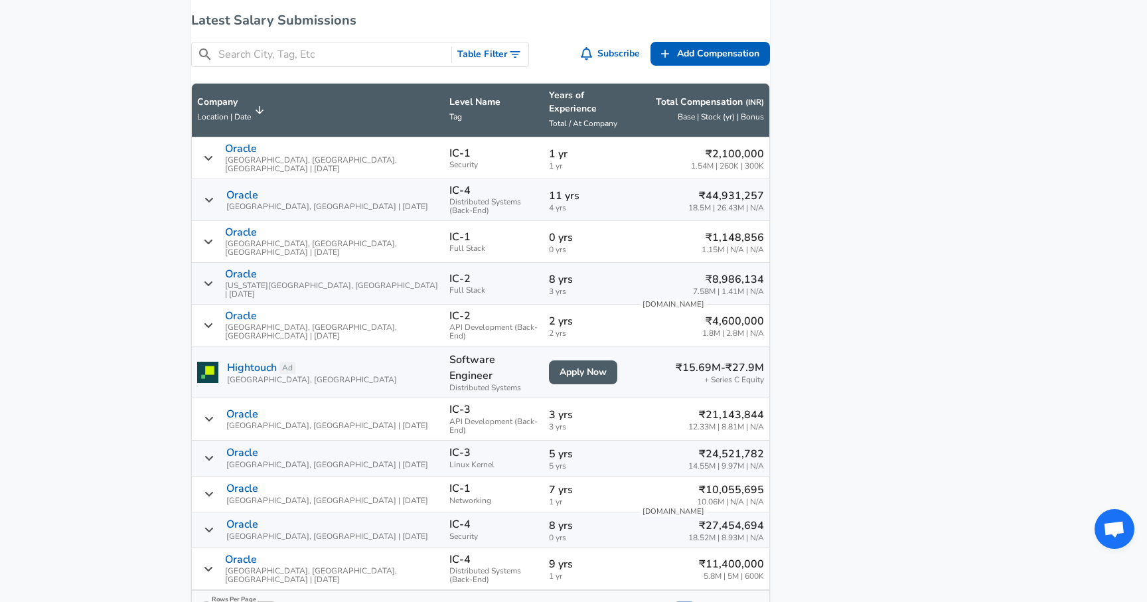
scroll to position [940, 0]
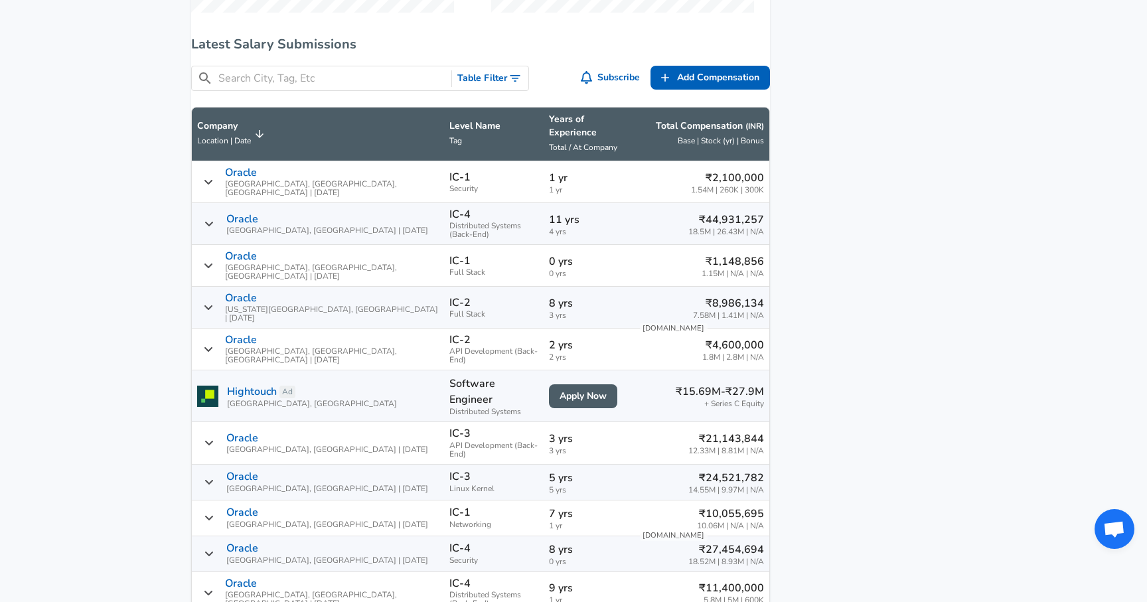
click at [281, 77] on div "​ Table Filter" at bounding box center [360, 79] width 338 height 26
click at [271, 87] on input "Search City, Tag, Etc" at bounding box center [332, 78] width 228 height 17
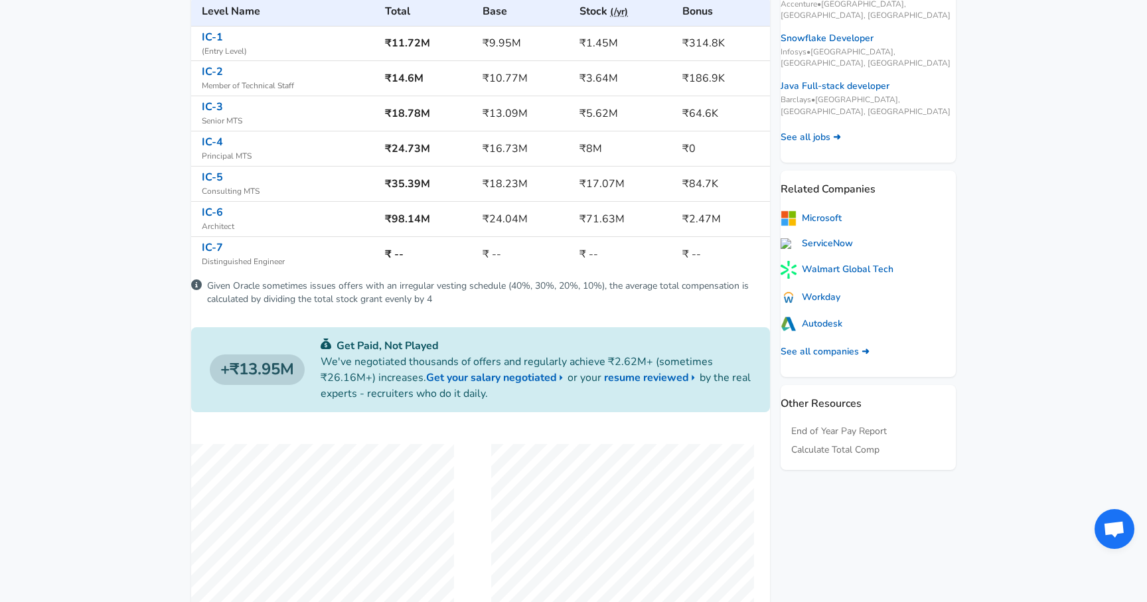
scroll to position [341, 0]
type input "bangalo"
click at [223, 151] on link "IC-4" at bounding box center [212, 143] width 21 height 15
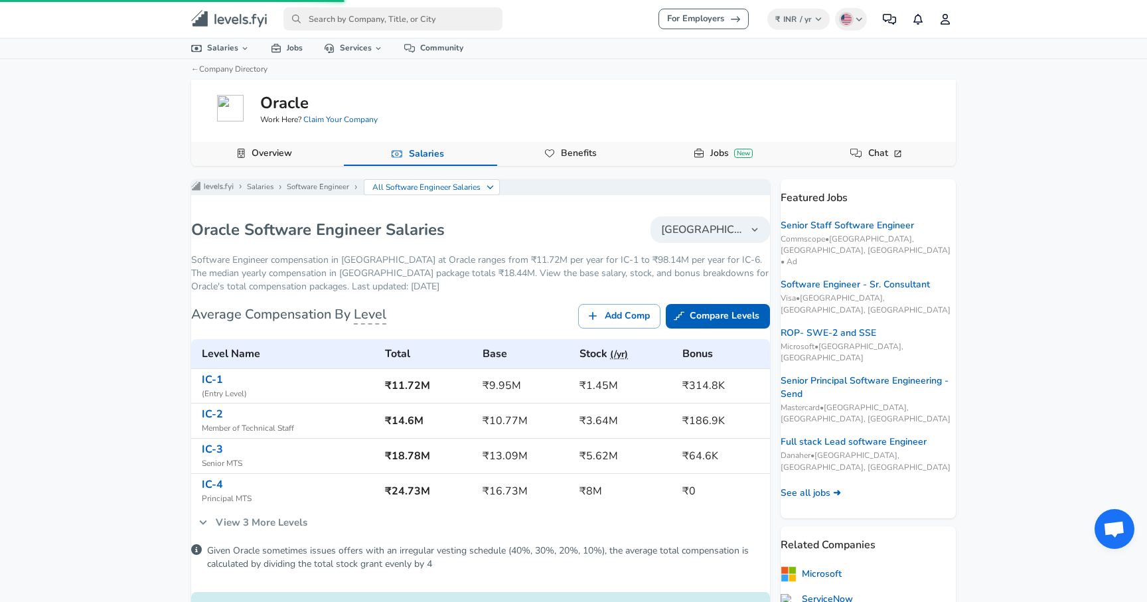
scroll to position [341, 0]
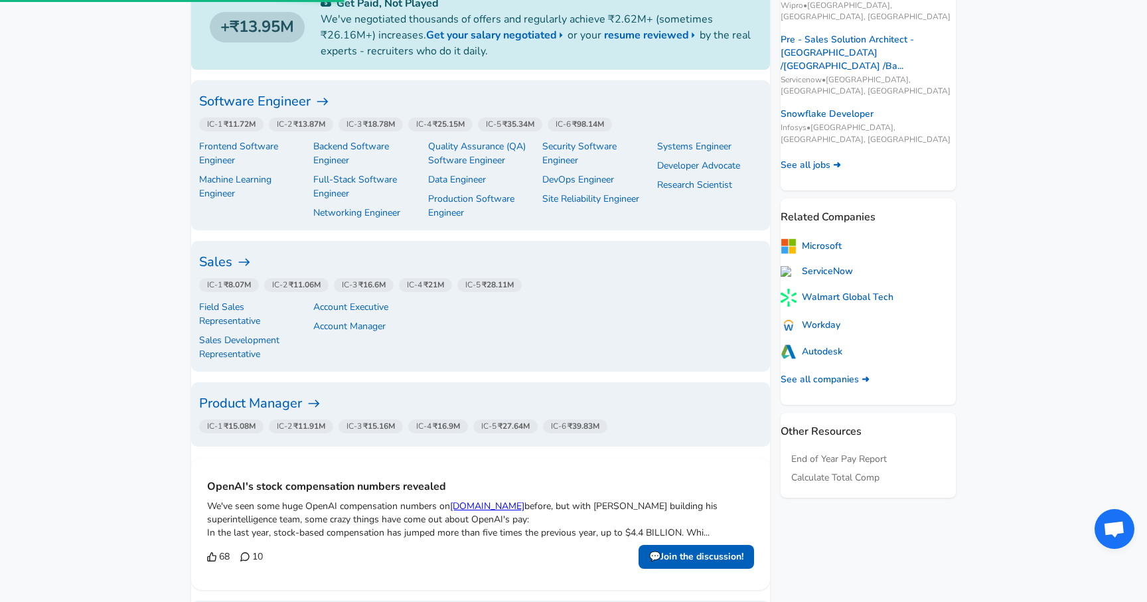
scroll to position [237, 0]
